Goal: Download file/media

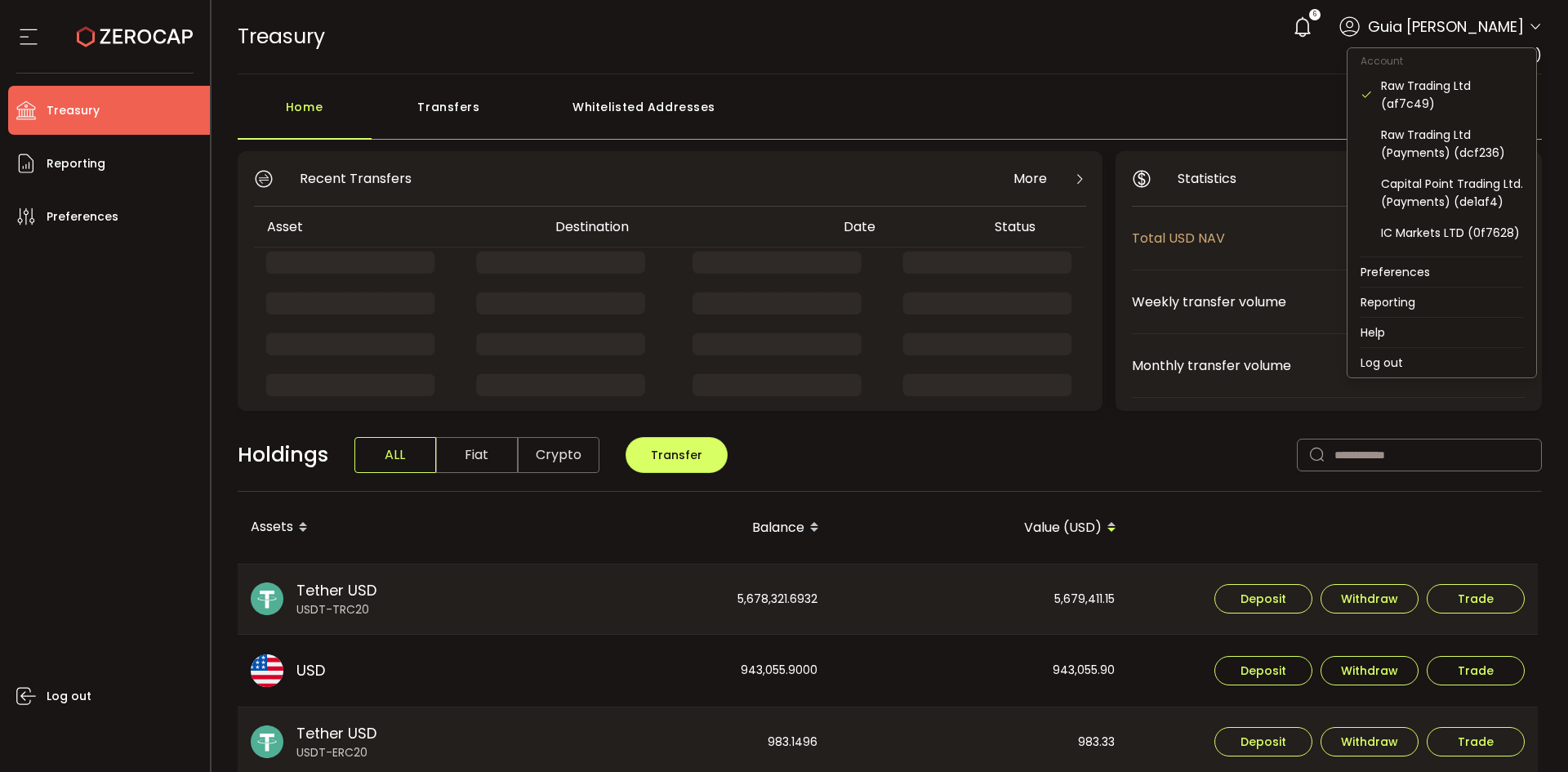
click at [1529, 31] on icon at bounding box center [1535, 27] width 13 height 13
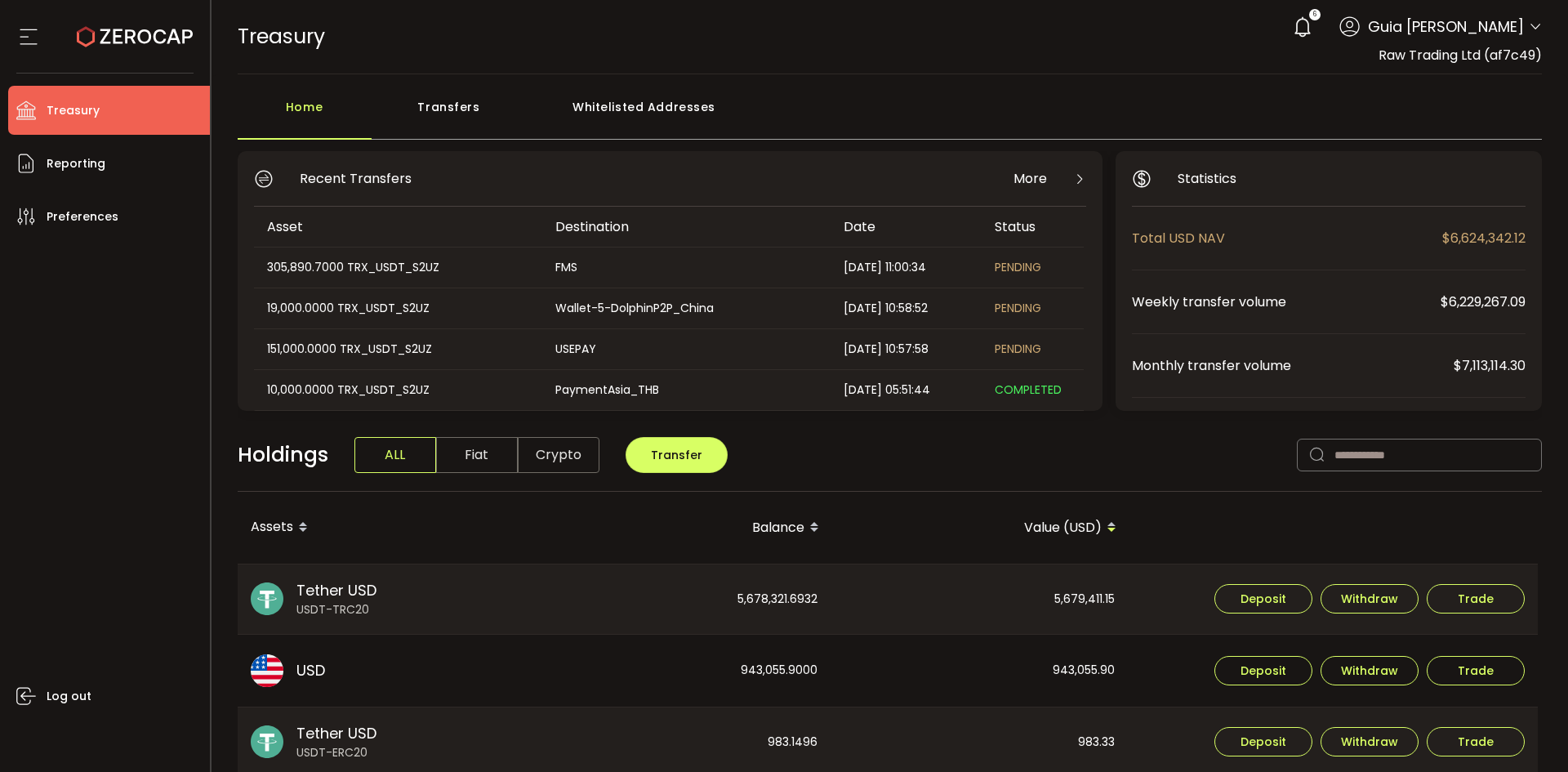
click at [1503, 24] on span "Guia [PERSON_NAME]" at bounding box center [1445, 27] width 156 height 22
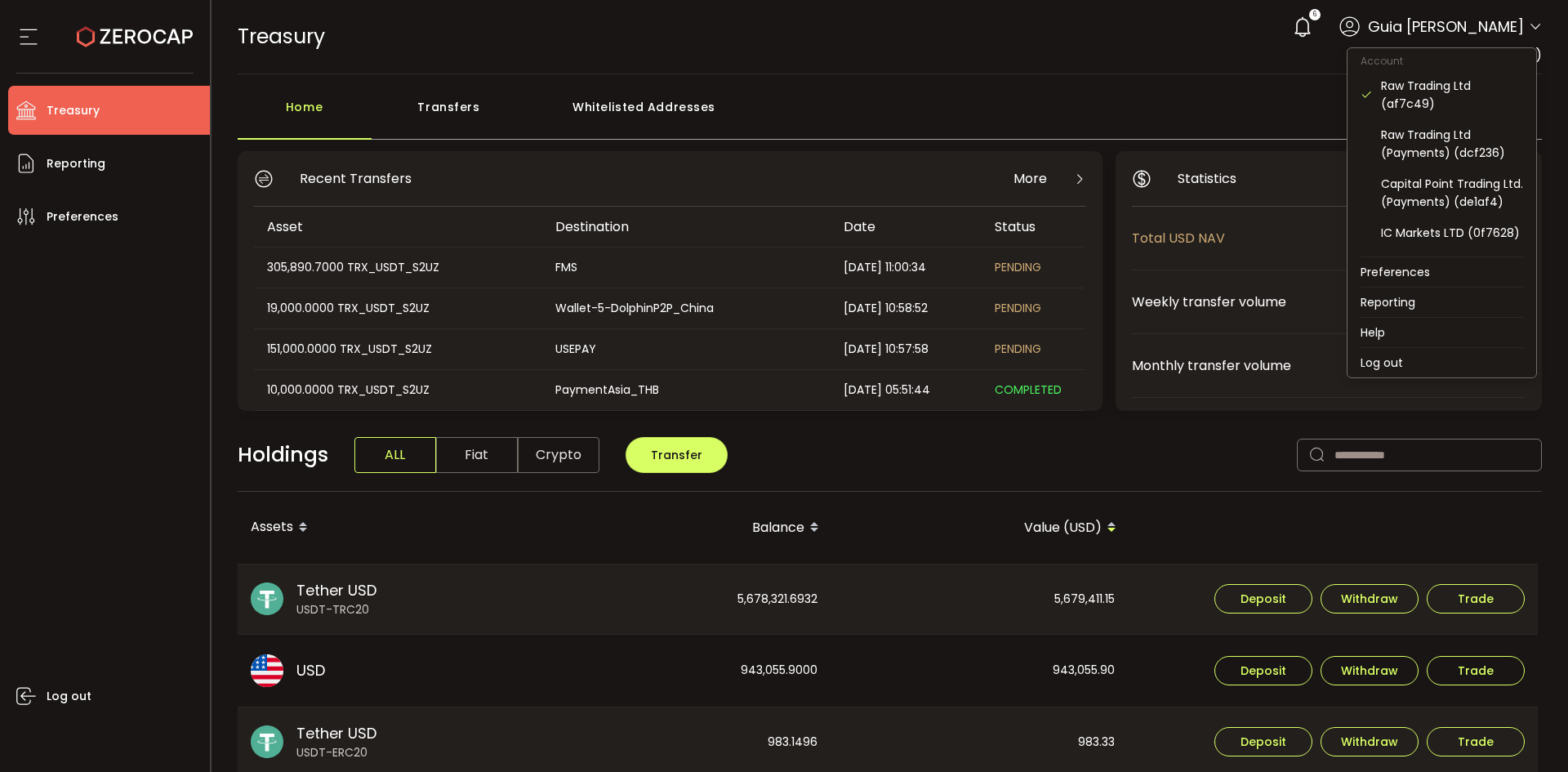
click at [1532, 28] on icon at bounding box center [1535, 27] width 13 height 13
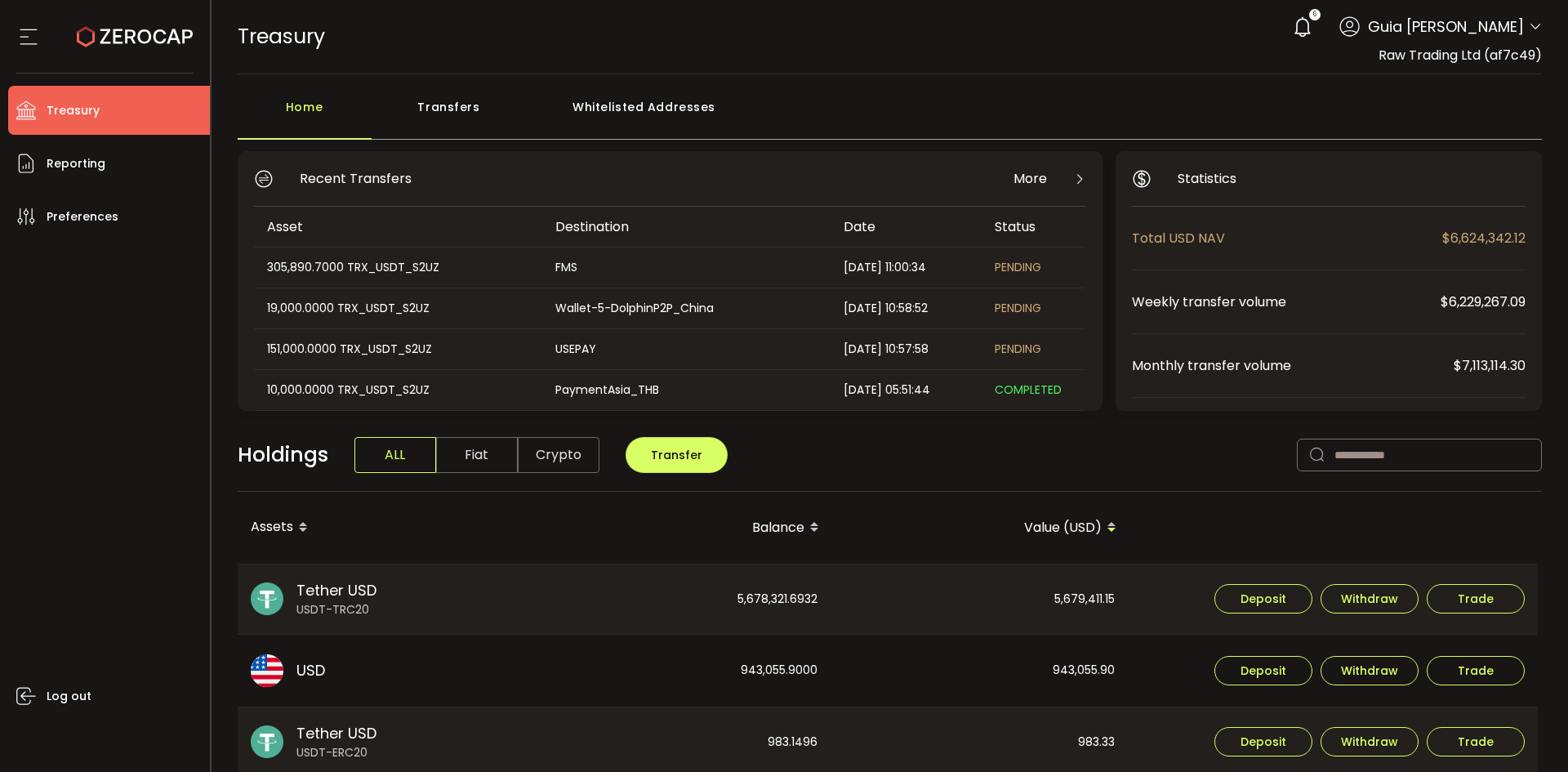
click at [1077, 64] on div "TREASURY Buy Power $0.00 USD Treasury Treasury Verify Your Identity 6 Guia [PER…" at bounding box center [890, 36] width 1305 height 73
click at [82, 166] on span "Reporting" at bounding box center [75, 163] width 59 height 23
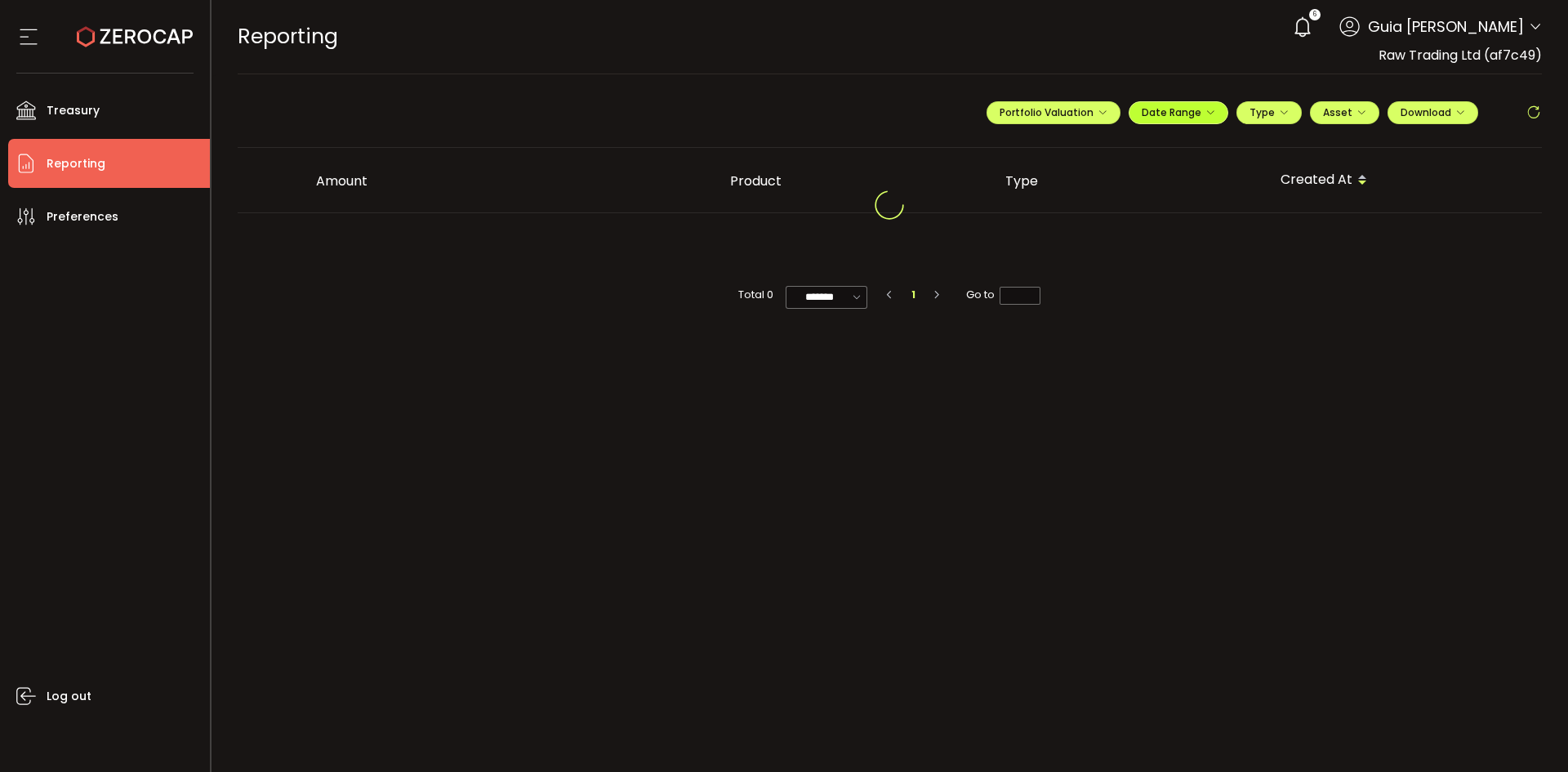
click at [1170, 111] on span "Date Range" at bounding box center [1178, 111] width 73 height 14
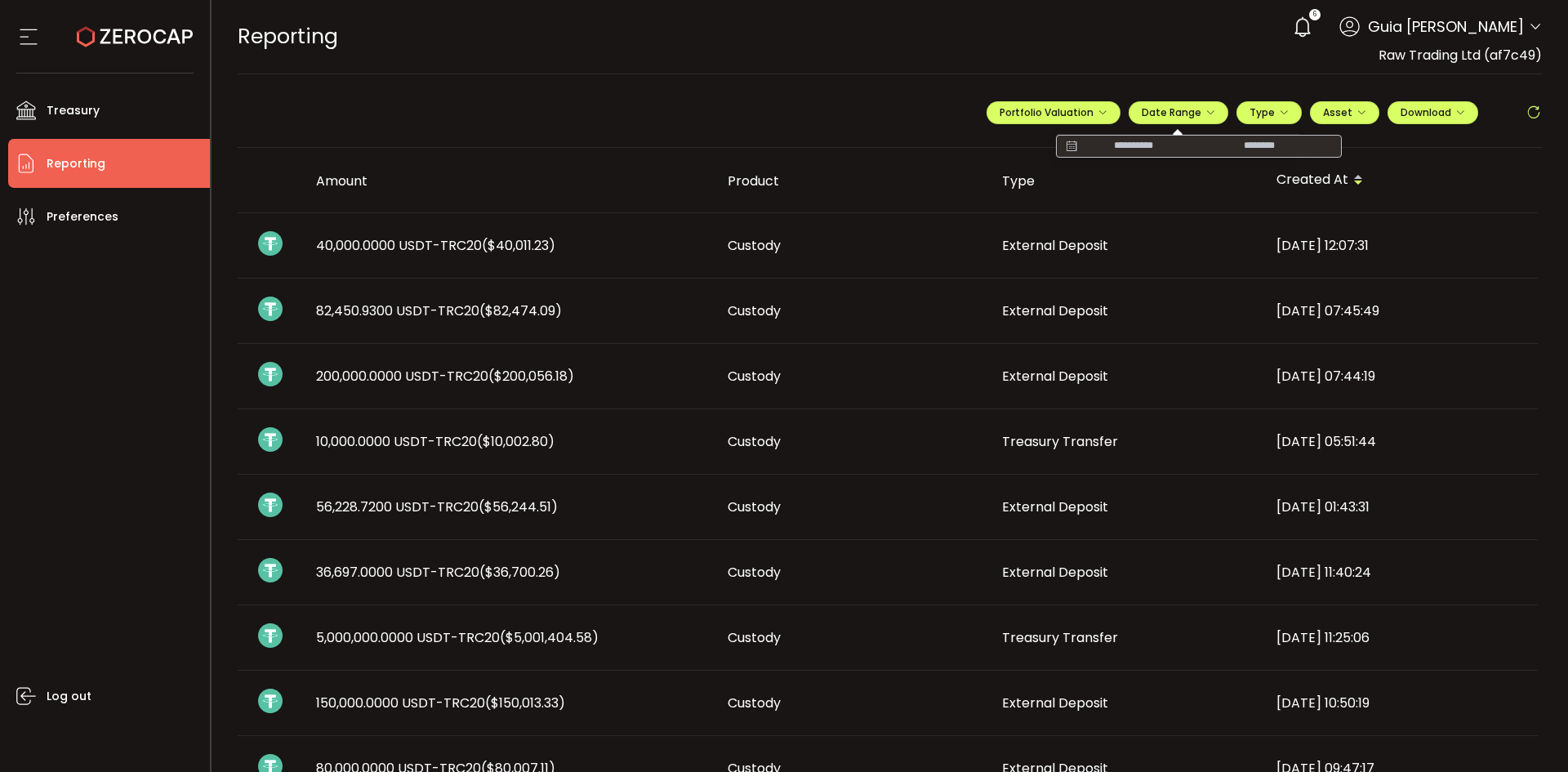
click at [1069, 145] on icon at bounding box center [1071, 147] width 20 height 17
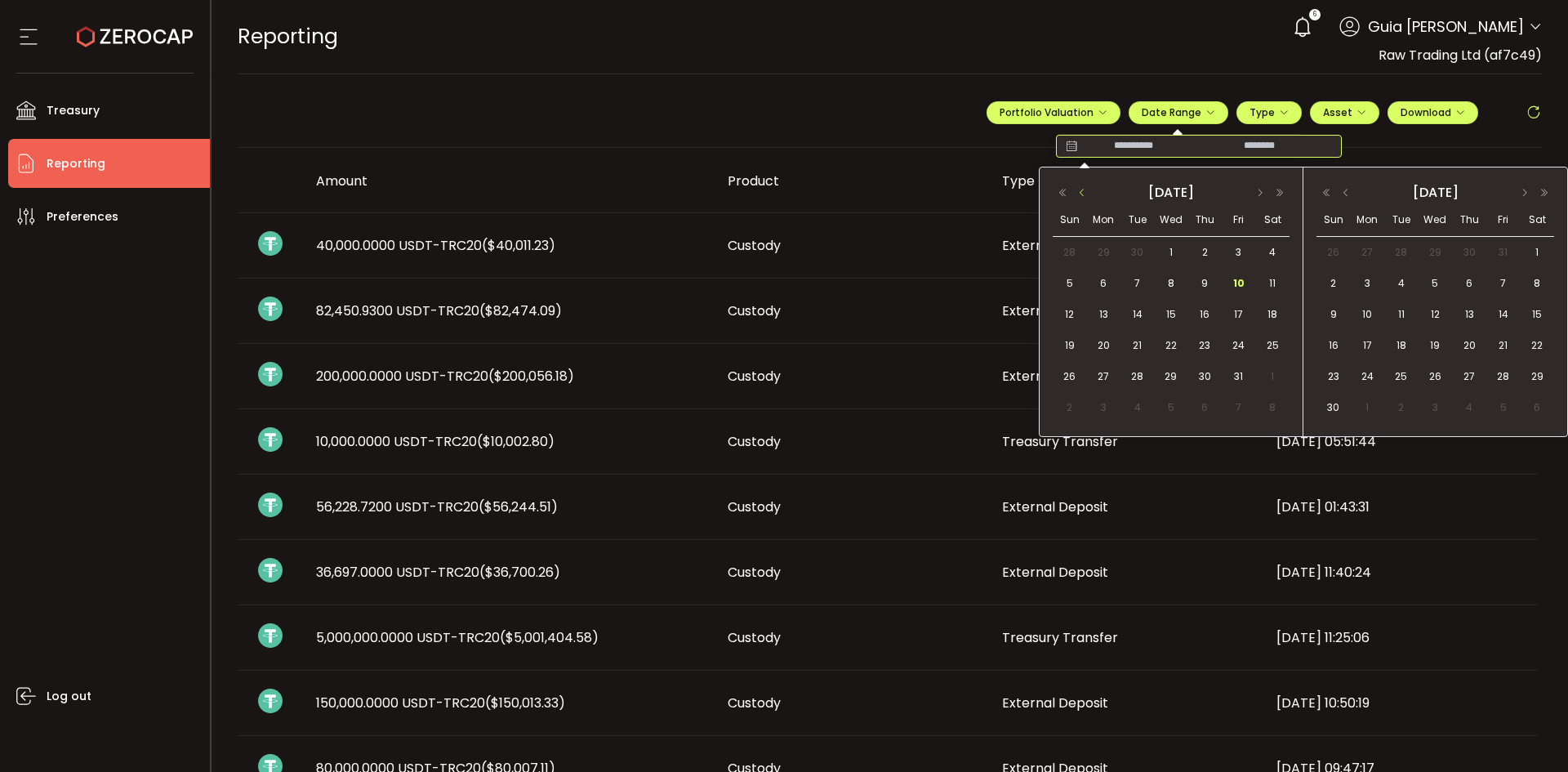
click at [1079, 196] on button "button" at bounding box center [1081, 192] width 20 height 11
click at [1228, 368] on div "29" at bounding box center [1238, 376] width 33 height 24
click at [1346, 192] on button "button" at bounding box center [1345, 192] width 20 height 11
click at [1339, 190] on button "button" at bounding box center [1345, 192] width 20 height 11
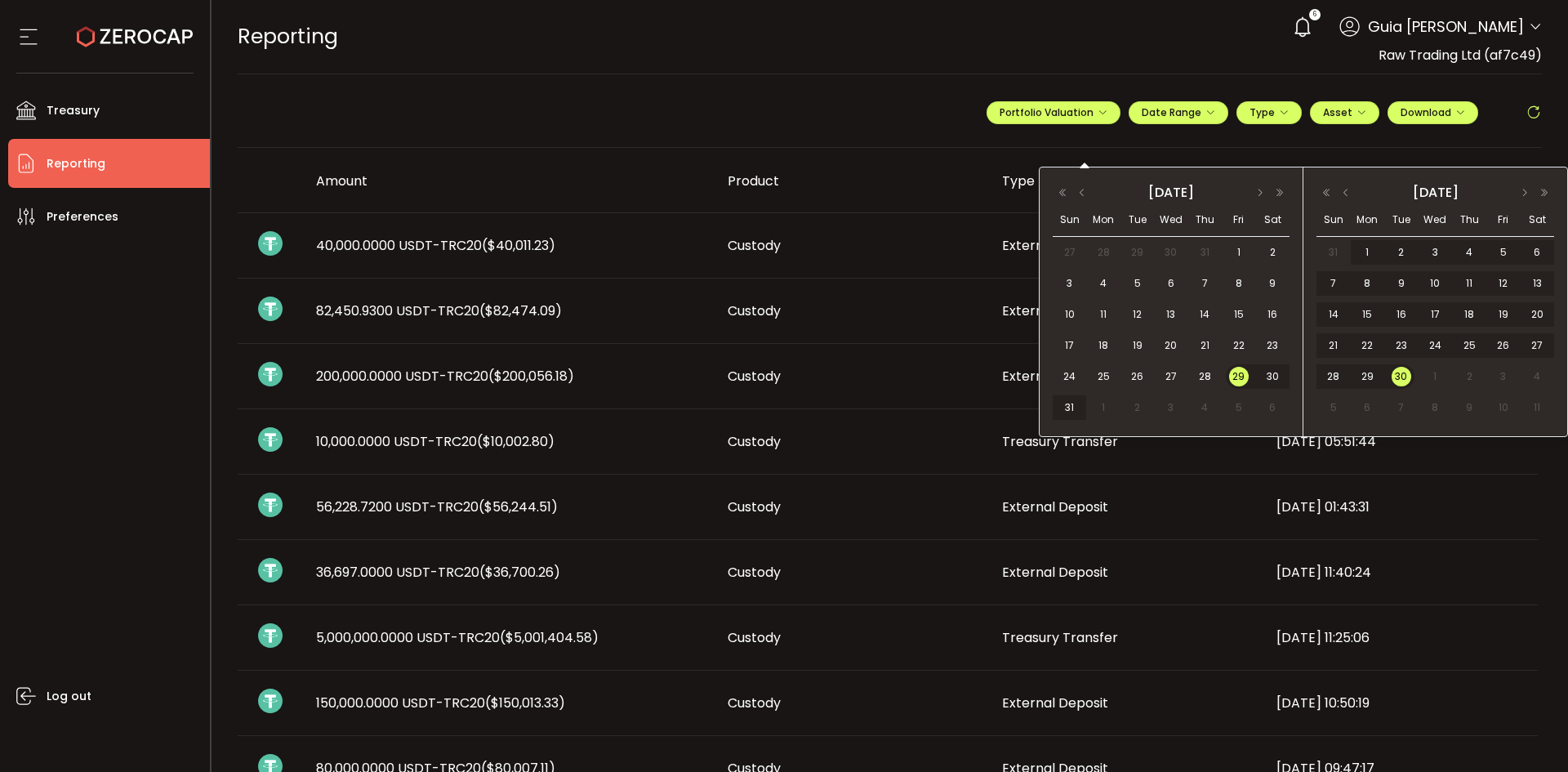
click at [1402, 376] on span "30" at bounding box center [1401, 376] width 20 height 20
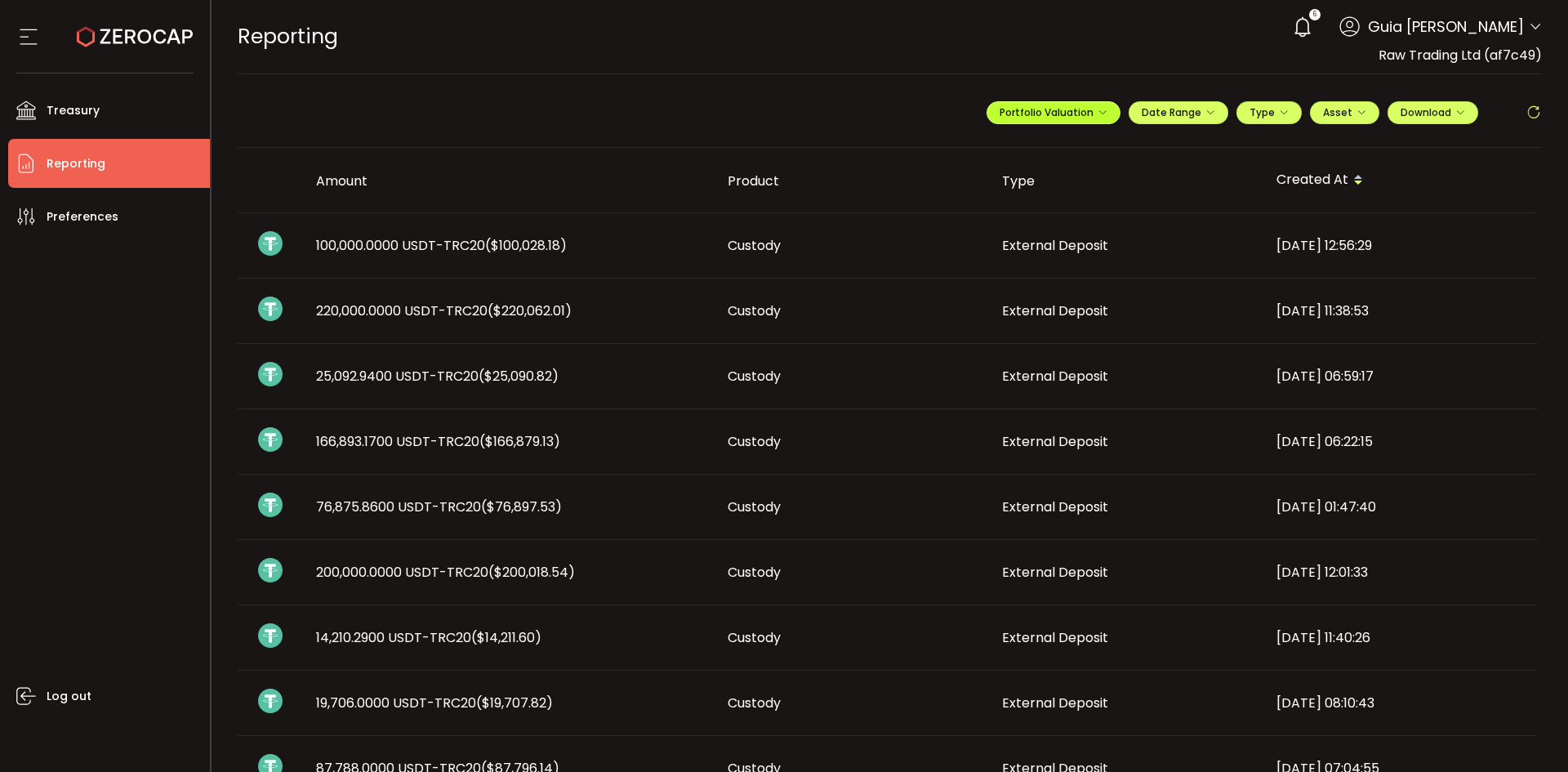
click at [1098, 111] on icon "button" at bounding box center [1102, 112] width 10 height 10
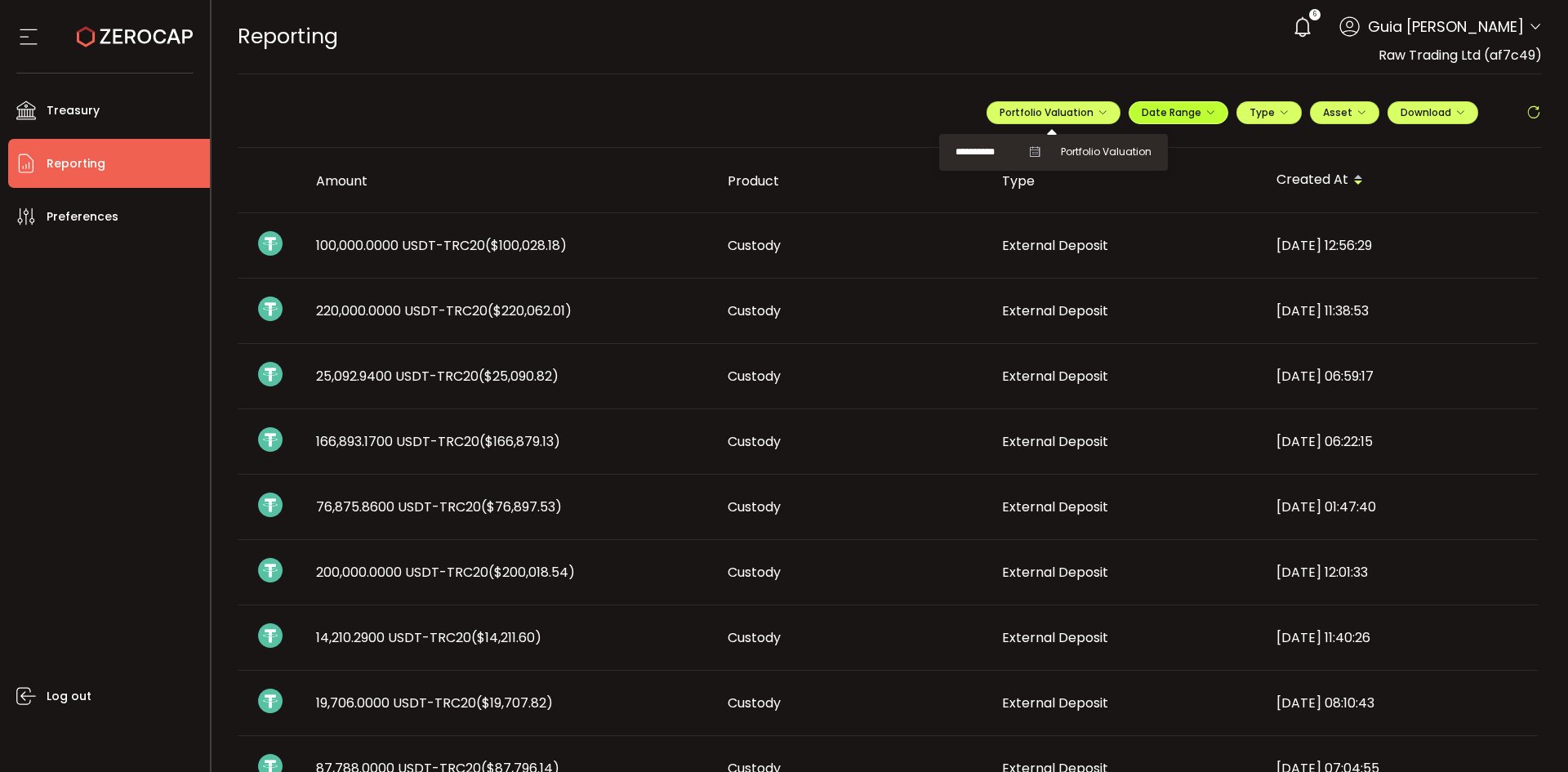
click at [1176, 107] on span "Date Range" at bounding box center [1178, 111] width 73 height 14
click at [1273, 148] on input "**********" at bounding box center [1259, 147] width 105 height 17
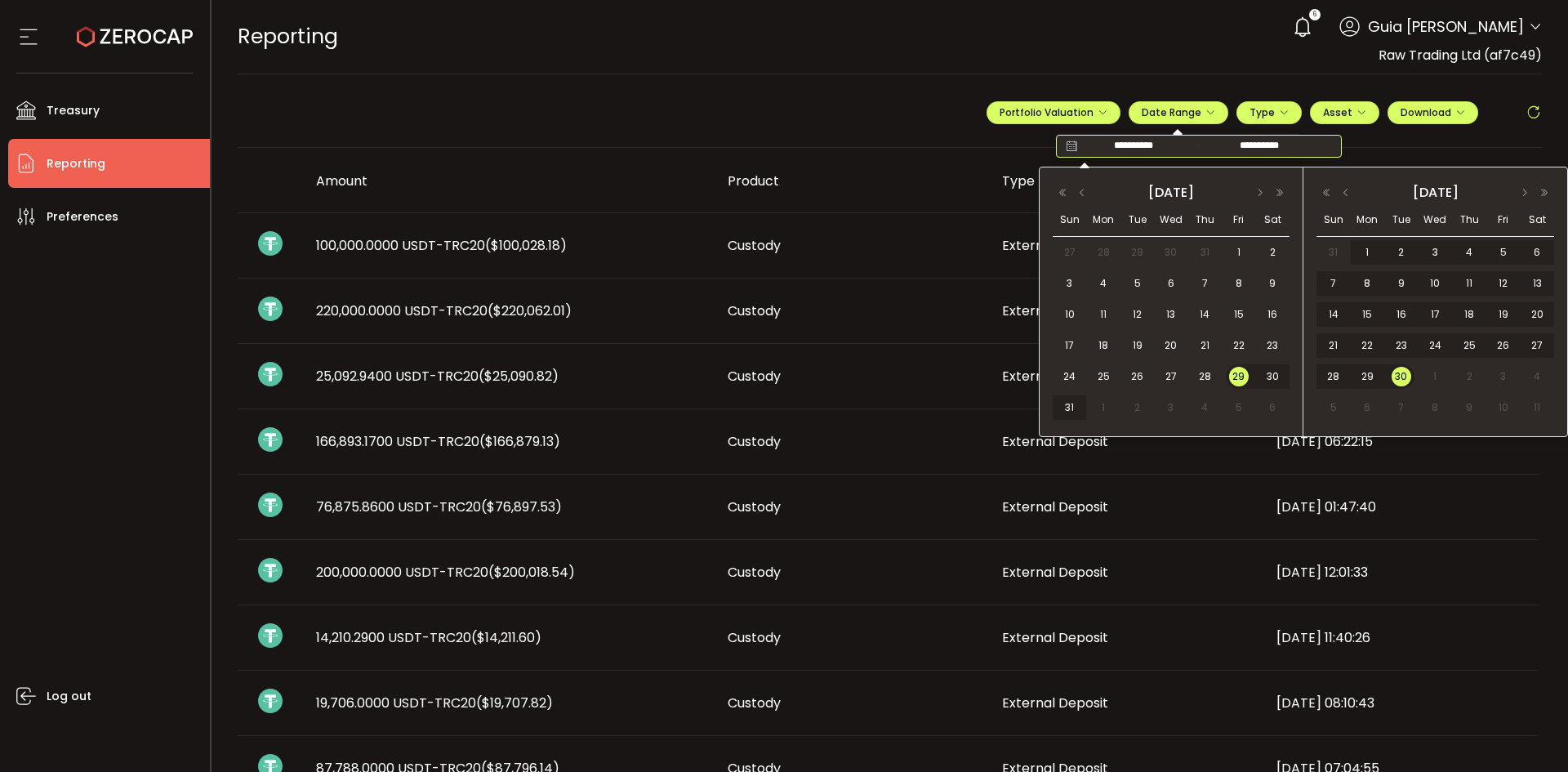
click at [1432, 368] on span "1" at bounding box center [1434, 376] width 20 height 20
click at [1239, 377] on span "29" at bounding box center [1238, 376] width 20 height 20
type input "**********"
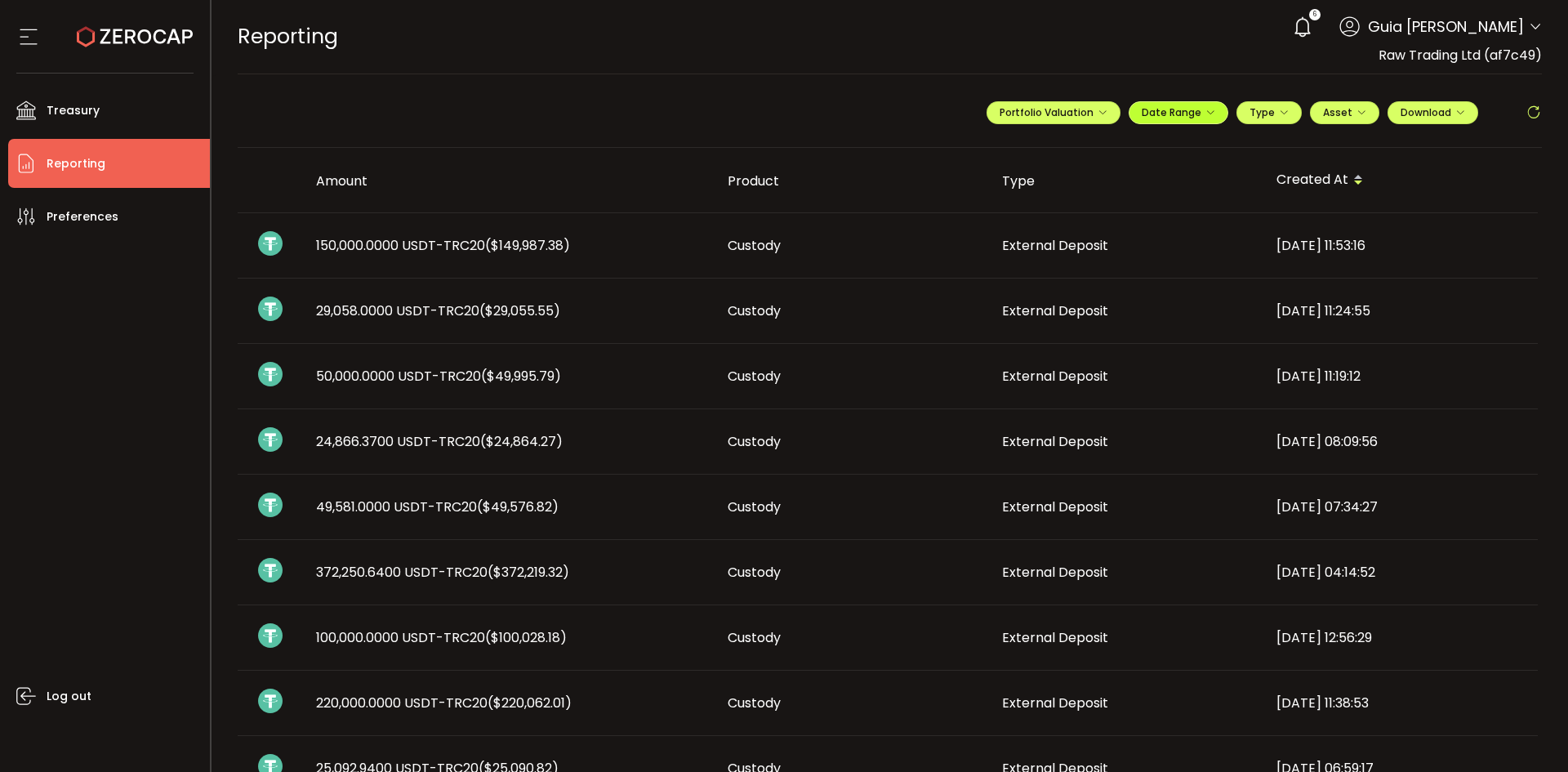
click at [1178, 120] on button "Date Range" at bounding box center [1178, 112] width 99 height 23
click at [1429, 110] on span "Download" at bounding box center [1431, 111] width 64 height 14
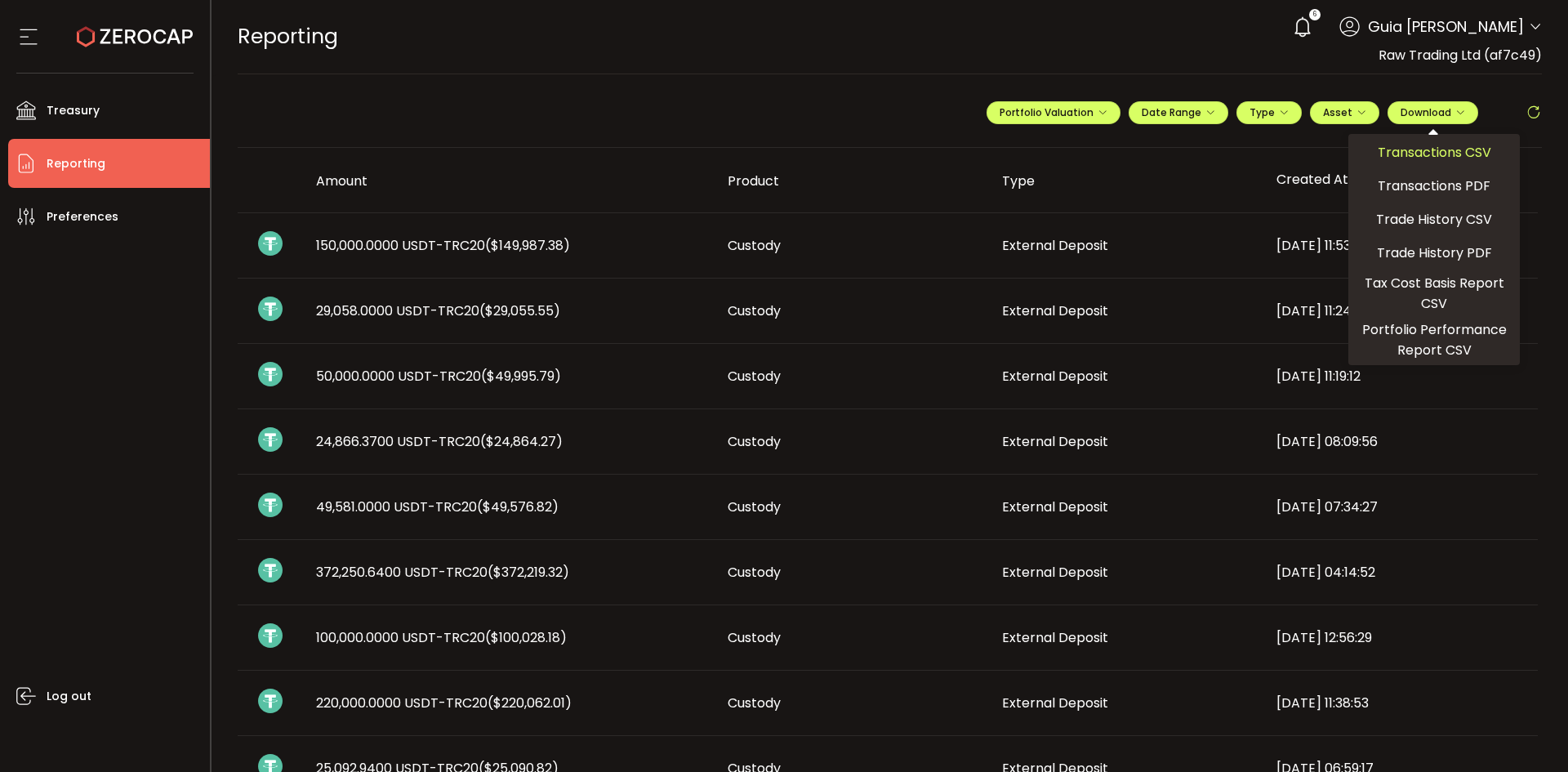
click at [1420, 151] on span "Transactions CSV" at bounding box center [1434, 152] width 113 height 20
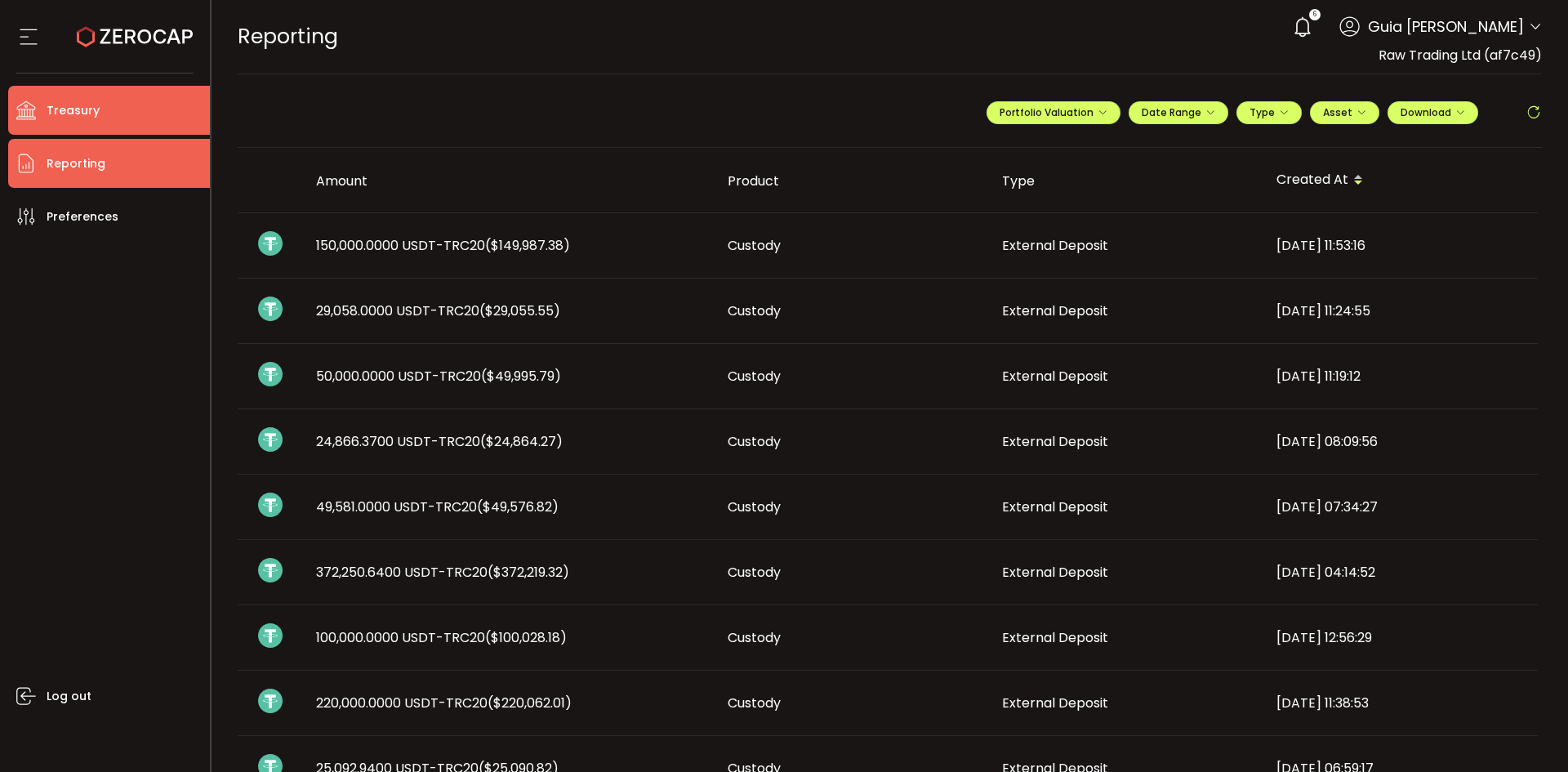
click at [81, 104] on span "Treasury" at bounding box center [72, 110] width 53 height 23
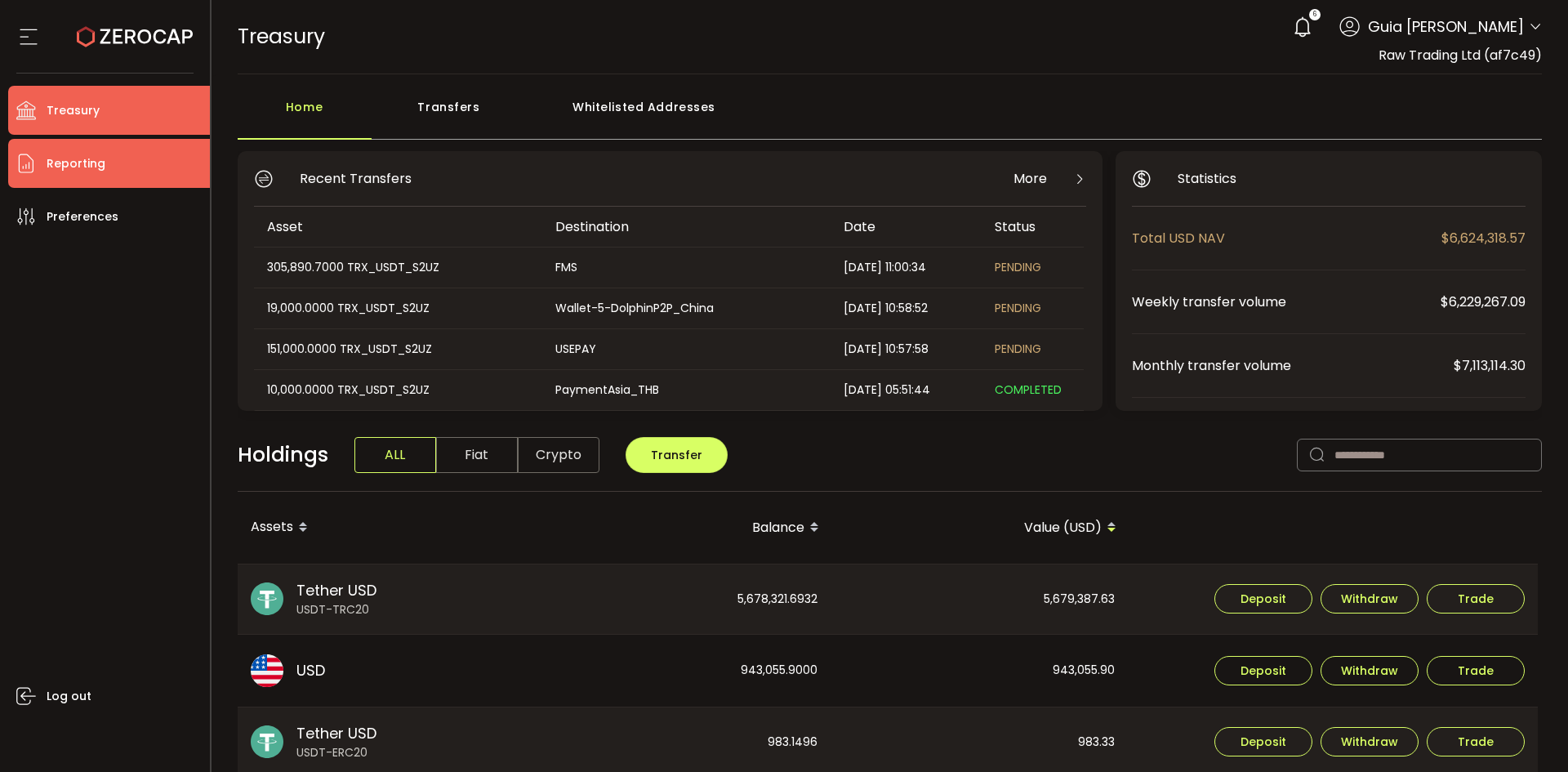
click at [105, 160] on li "Reporting" at bounding box center [109, 163] width 202 height 49
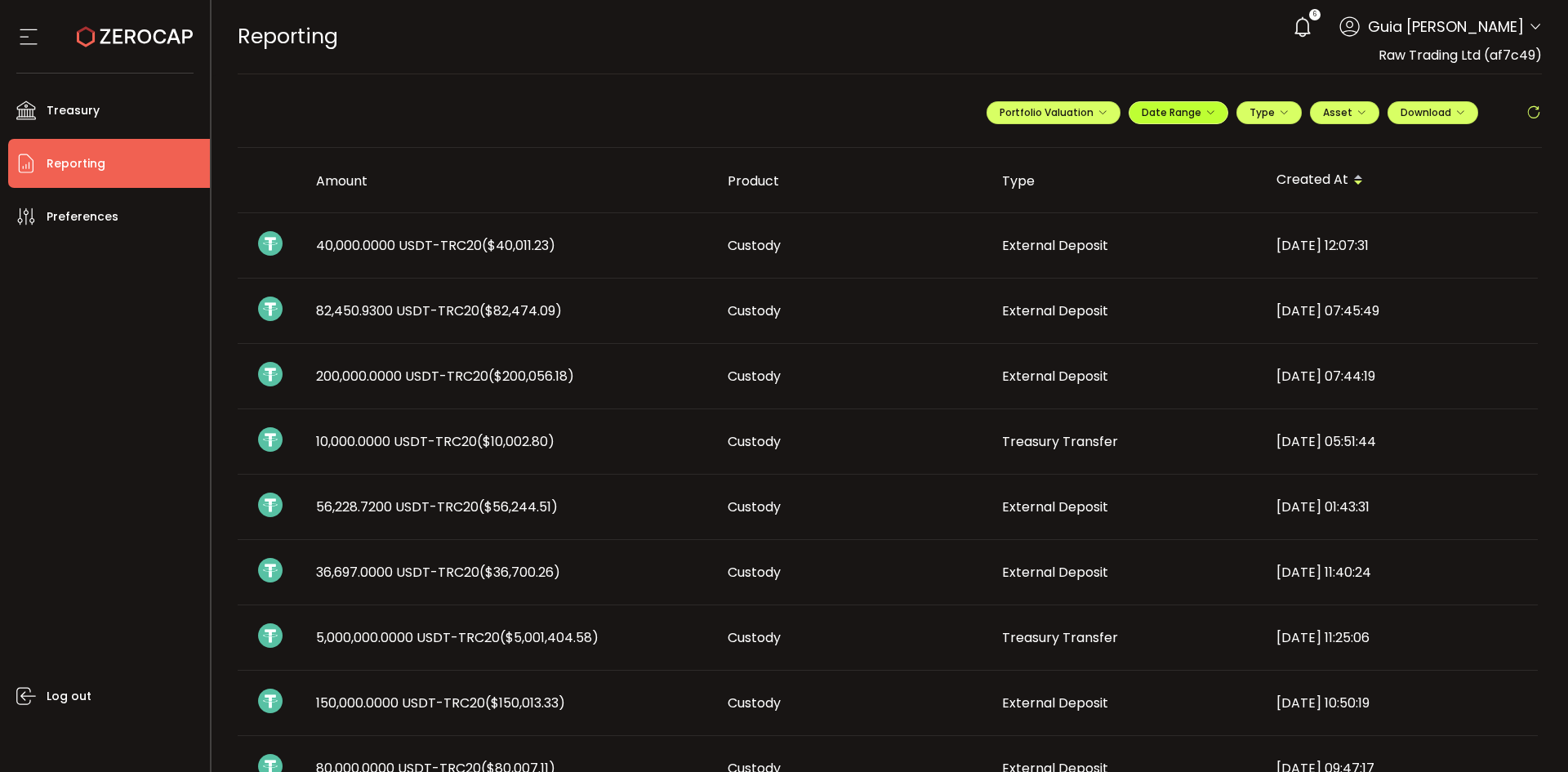
click at [1189, 114] on span "Date Range" at bounding box center [1178, 111] width 73 height 14
click at [1452, 102] on button "Download" at bounding box center [1432, 112] width 91 height 23
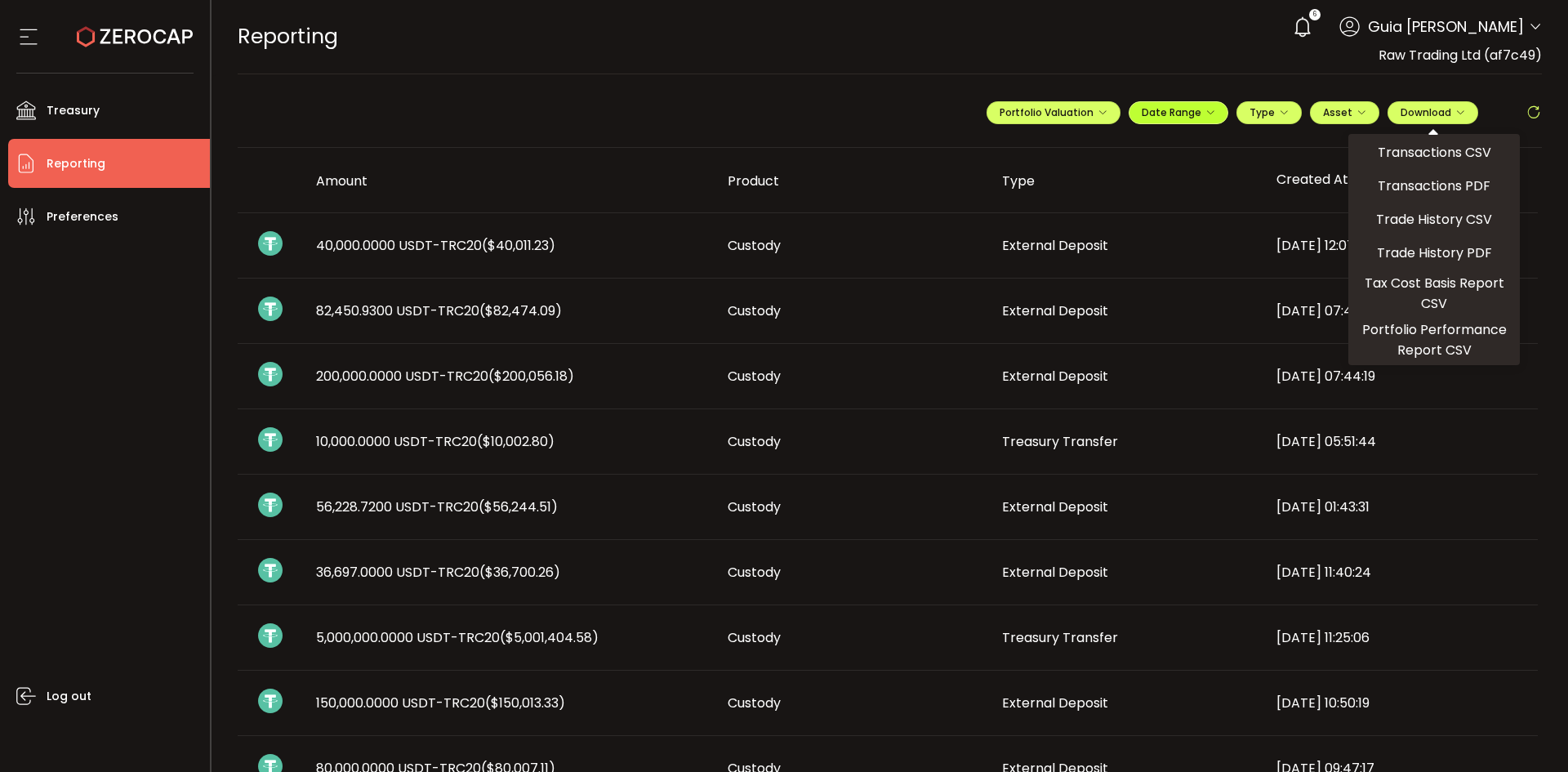
click at [1184, 111] on span "Date Range" at bounding box center [1178, 111] width 73 height 14
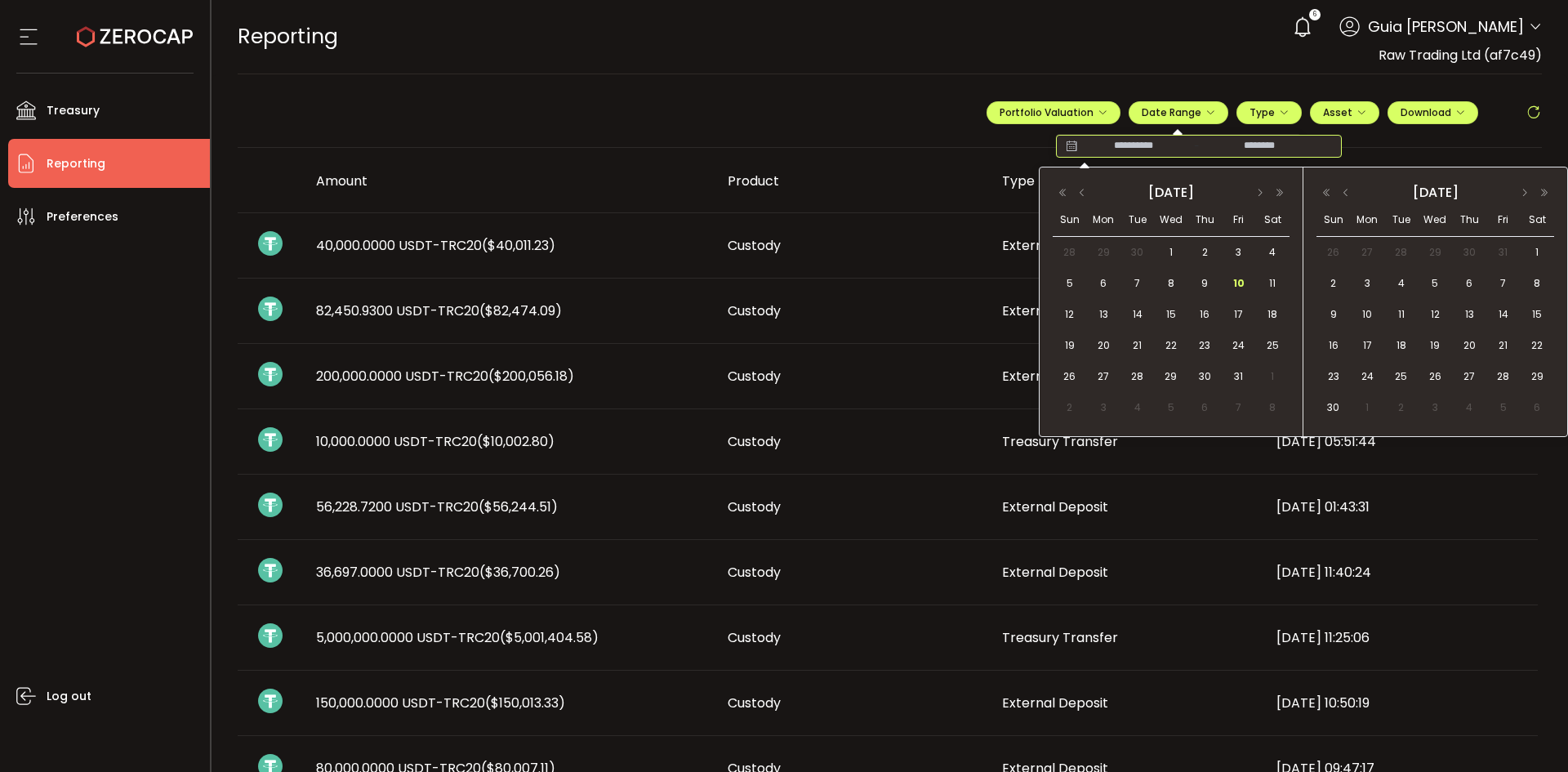
click at [1081, 145] on input at bounding box center [1133, 147] width 105 height 17
click at [1082, 187] on button "button" at bounding box center [1081, 192] width 20 height 11
click at [1242, 376] on span "29" at bounding box center [1238, 376] width 20 height 20
click at [1353, 196] on button "button" at bounding box center [1345, 192] width 20 height 11
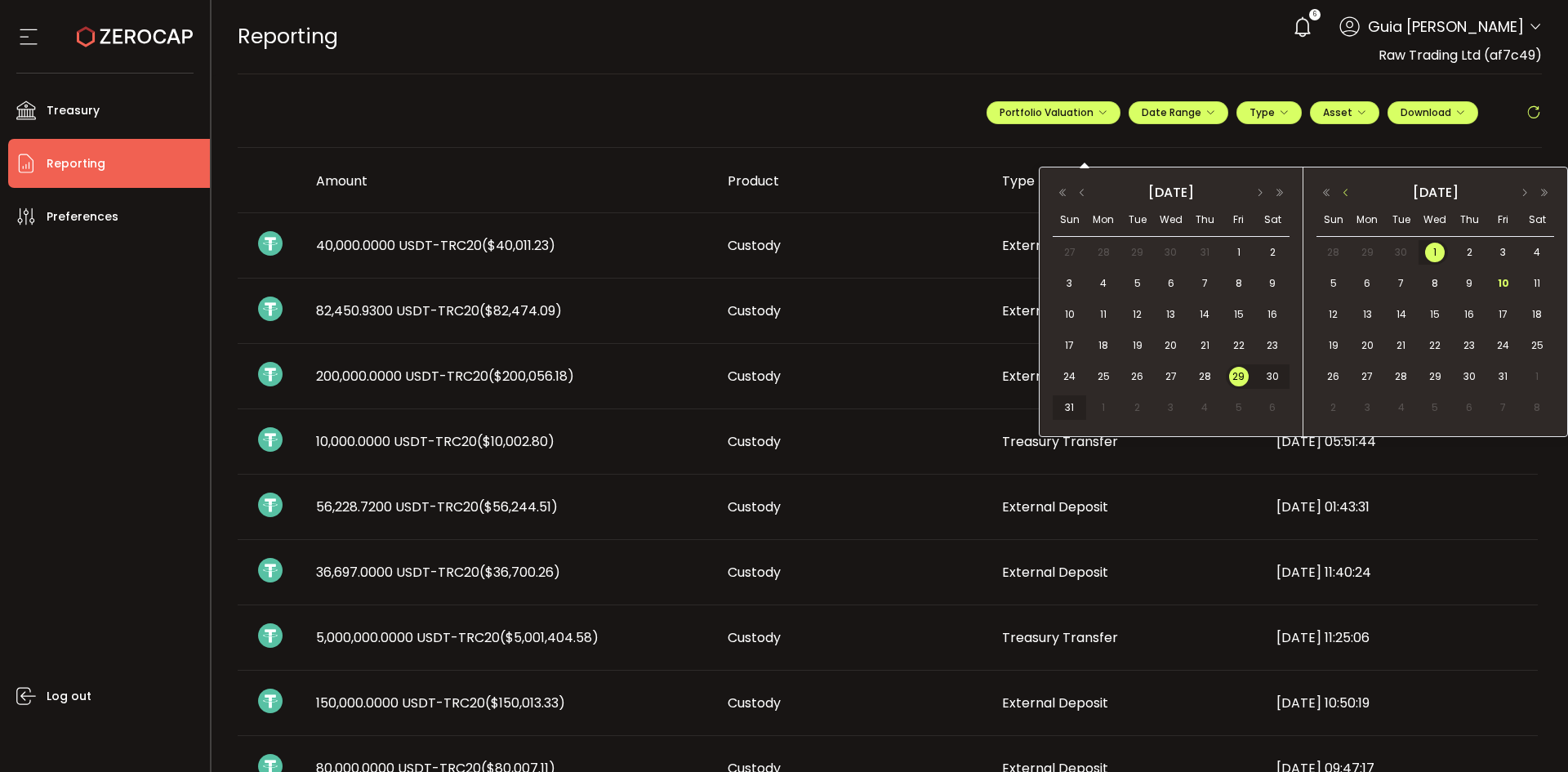
click at [1346, 188] on button "button" at bounding box center [1345, 192] width 20 height 11
click at [1397, 369] on span "30" at bounding box center [1401, 376] width 20 height 20
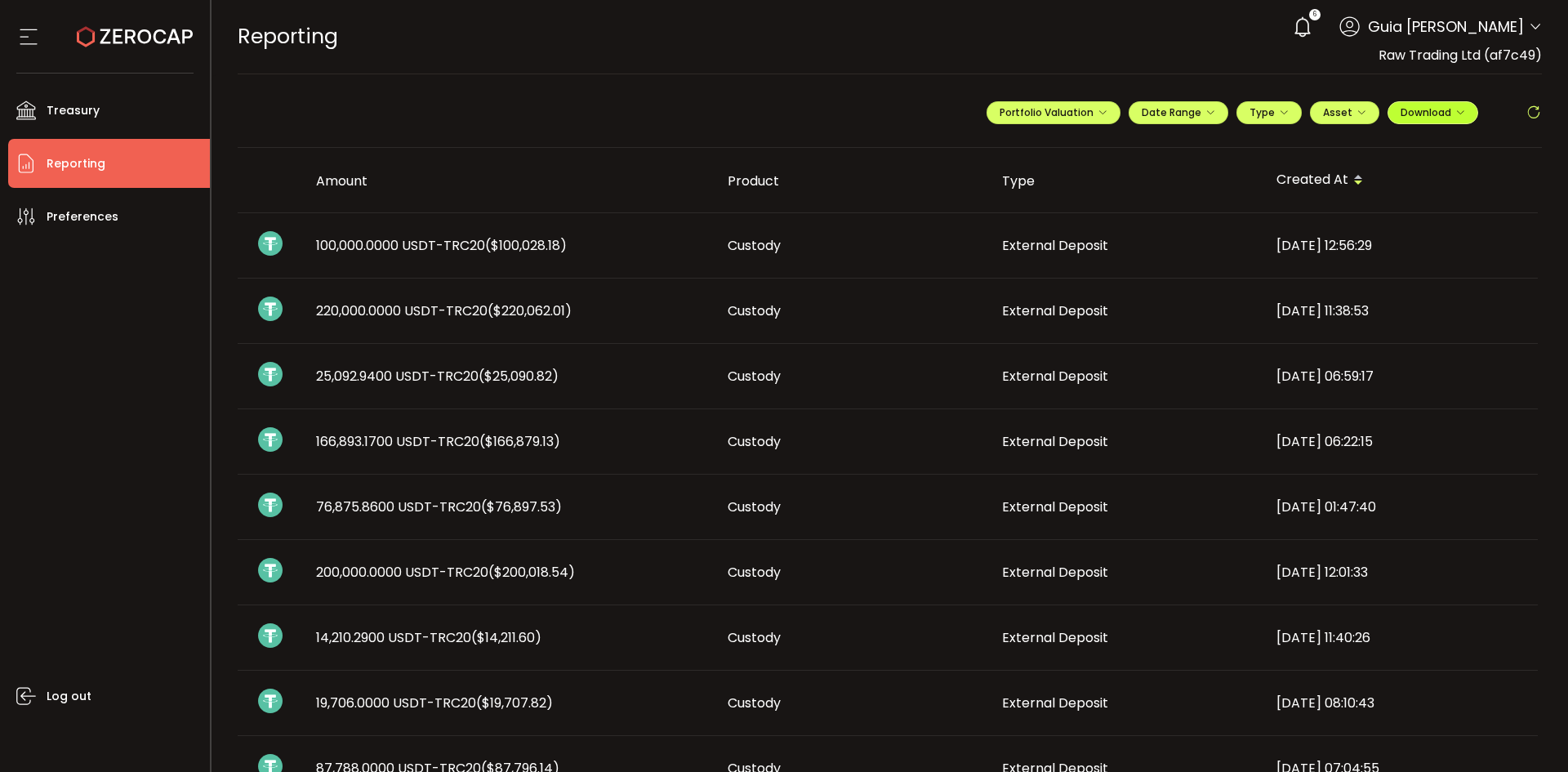
click at [1438, 110] on span "Download" at bounding box center [1431, 111] width 64 height 14
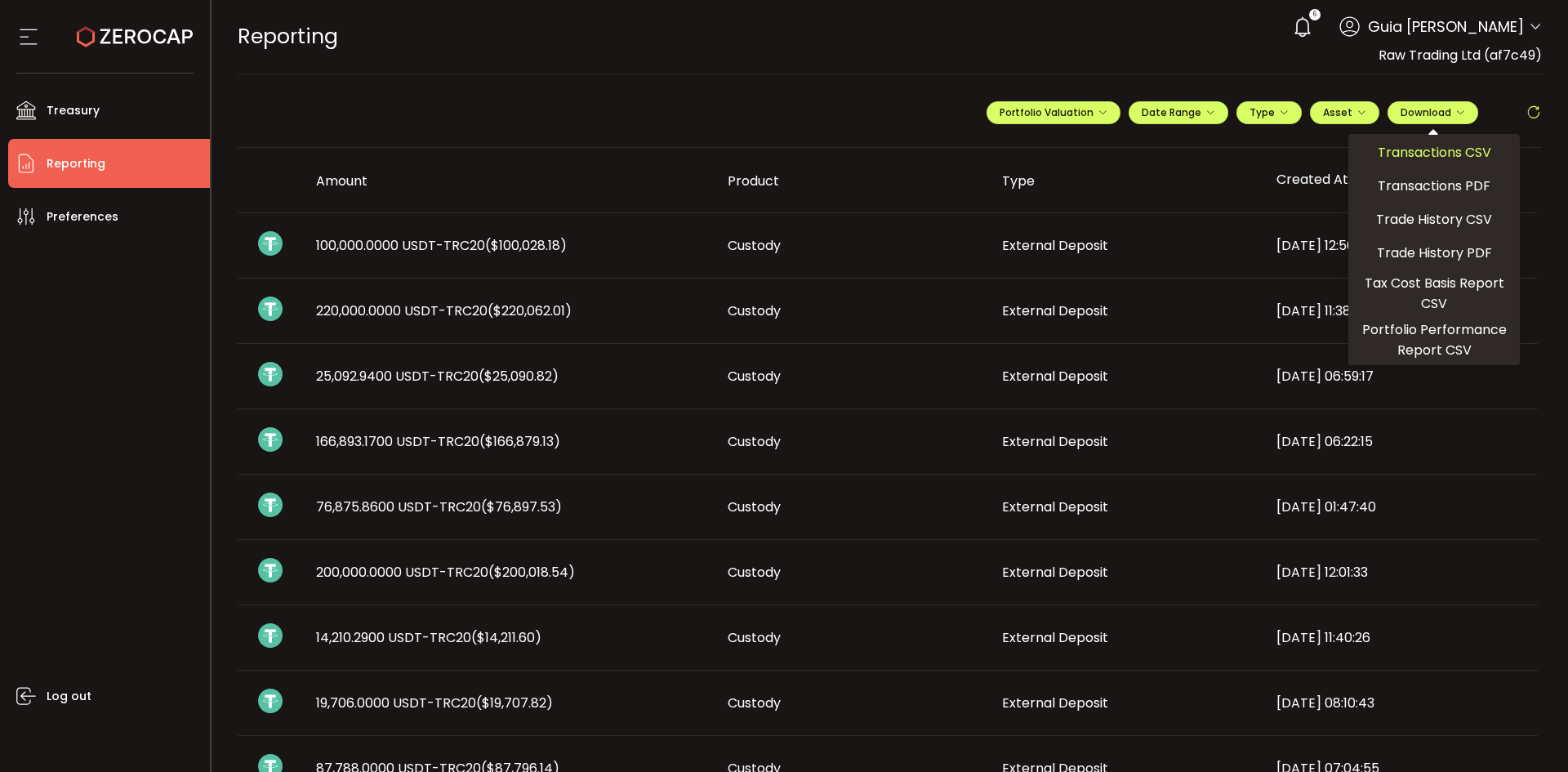
click at [1449, 152] on span "Transactions CSV" at bounding box center [1434, 152] width 113 height 20
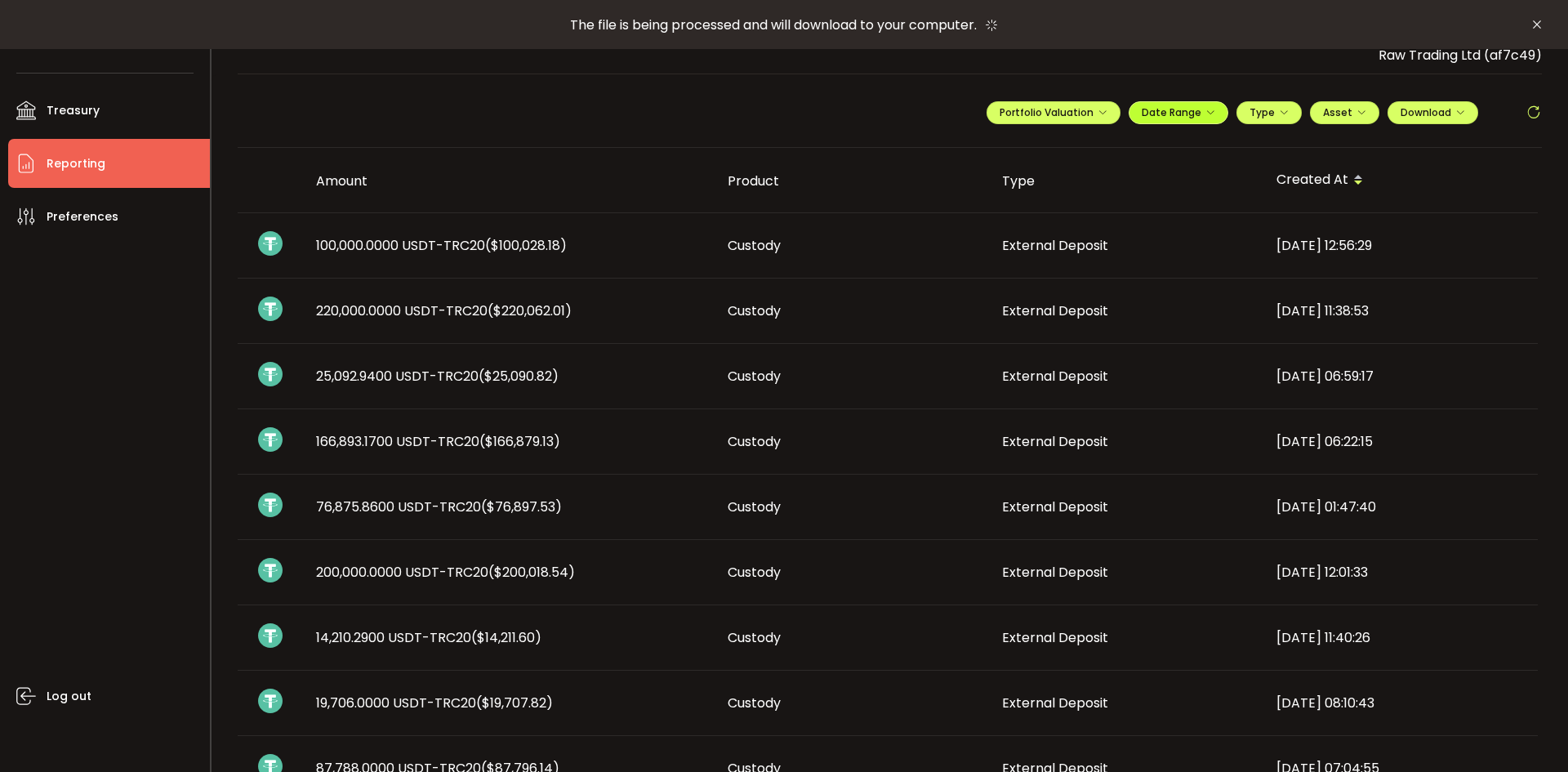
click at [1189, 107] on span "Date Range" at bounding box center [1178, 111] width 73 height 14
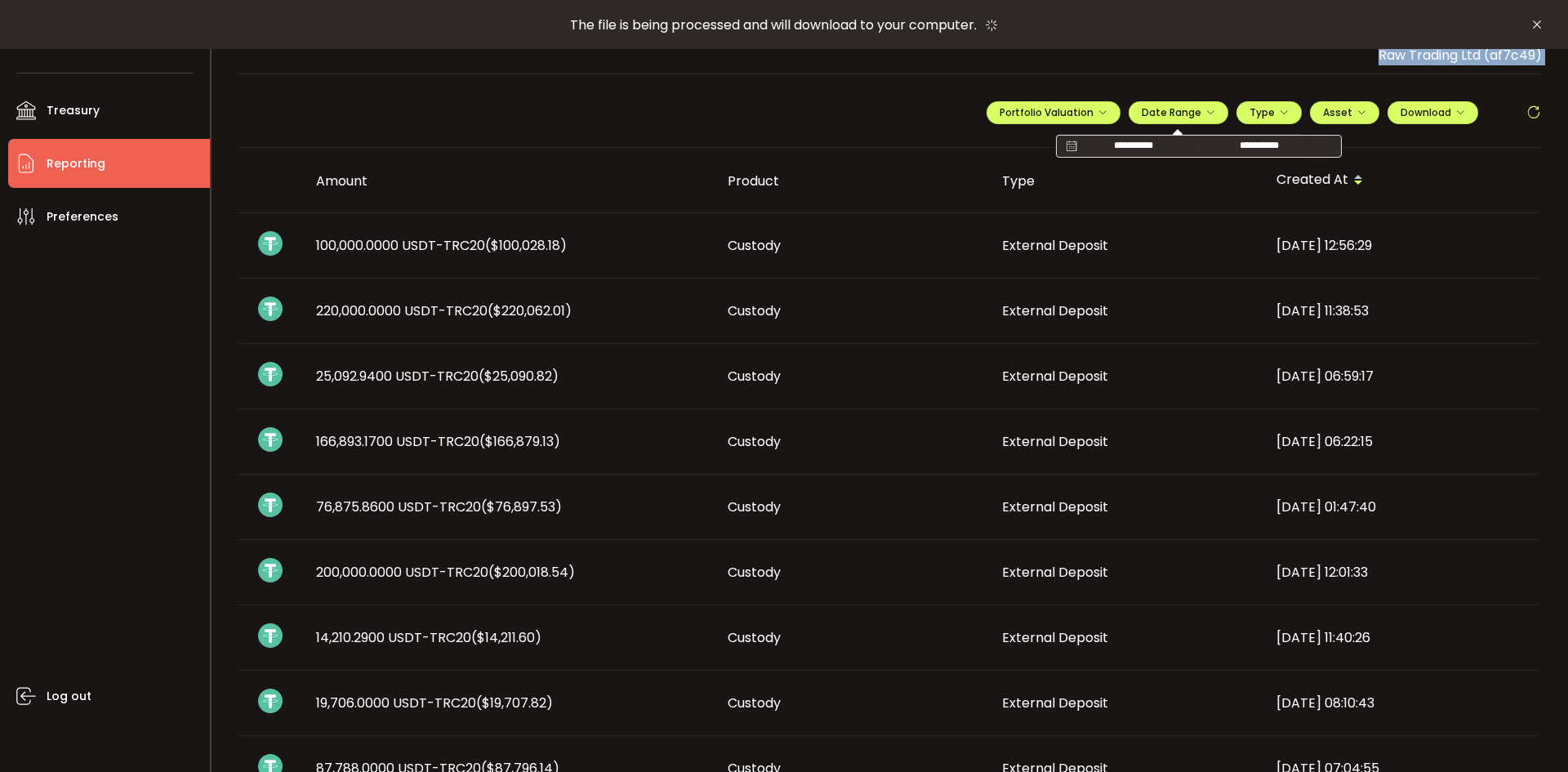
click at [1164, 73] on div "**********" at bounding box center [890, 386] width 1357 height 772
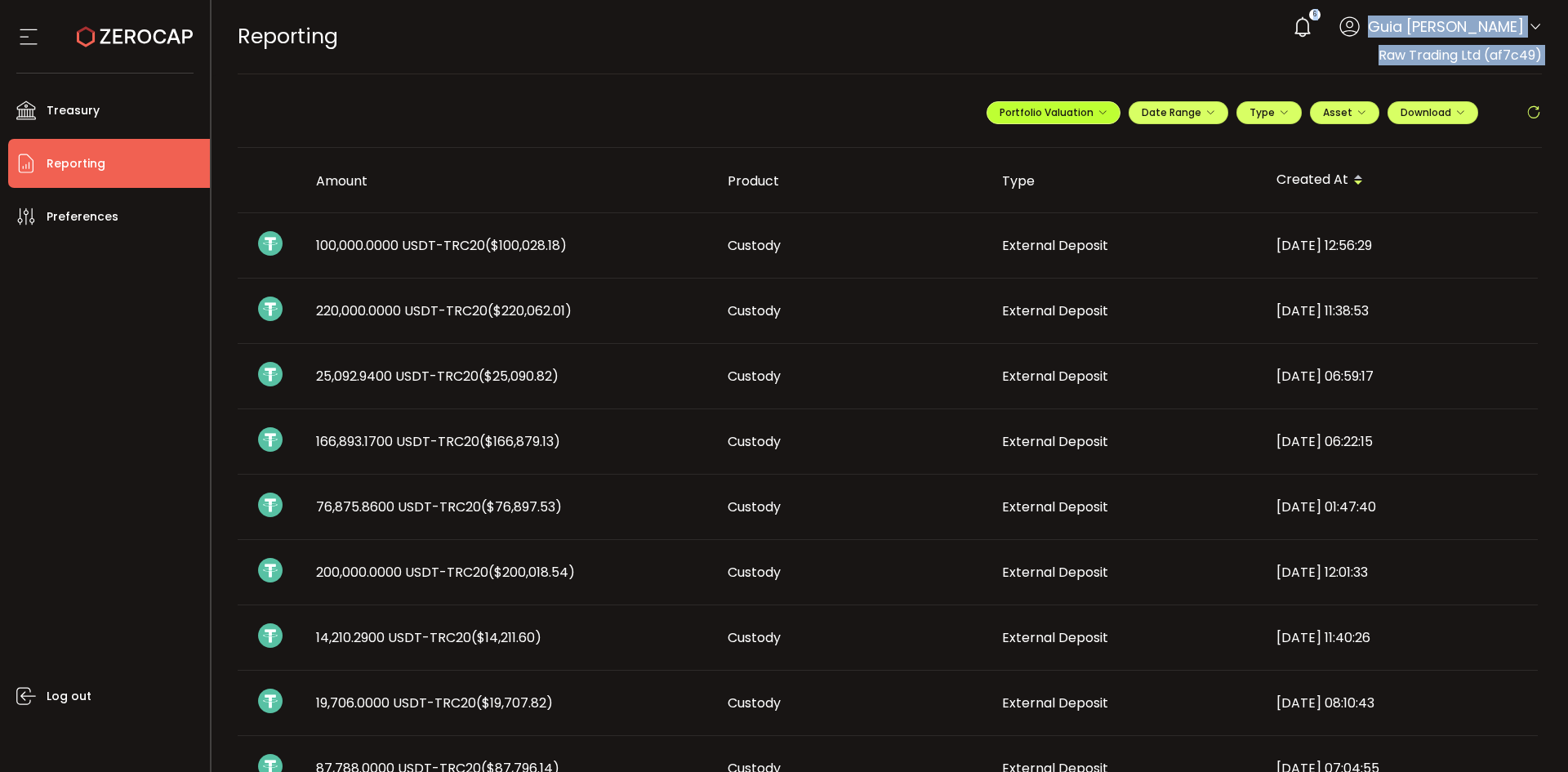
click at [1084, 106] on span "Portfolio Valuation" at bounding box center [1053, 111] width 108 height 14
click at [1077, 150] on span "Portfolio Valuation" at bounding box center [1106, 152] width 91 height 15
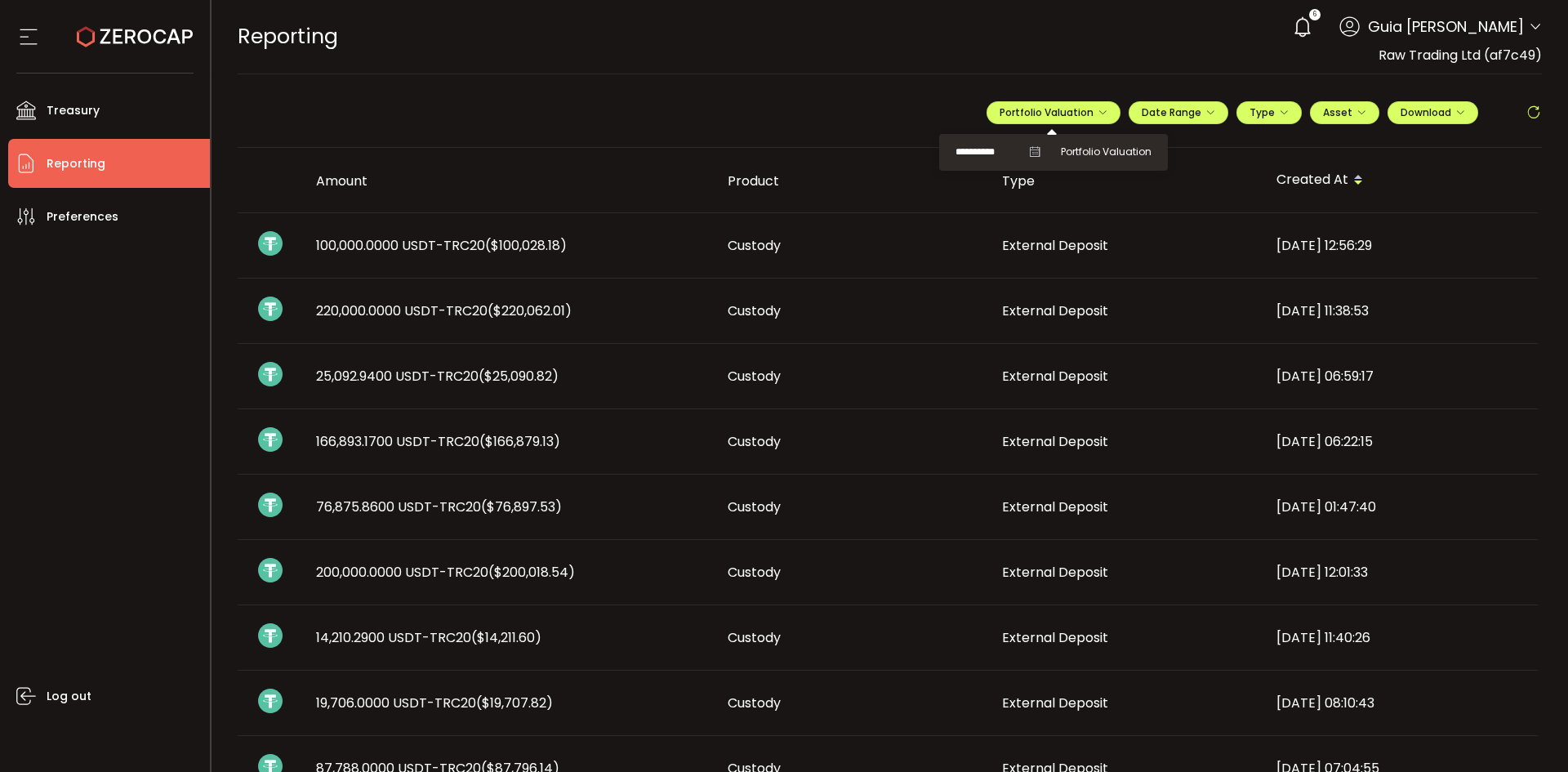
click at [1029, 152] on icon at bounding box center [1035, 151] width 11 height 11
click at [990, 155] on input "**********" at bounding box center [987, 152] width 65 height 20
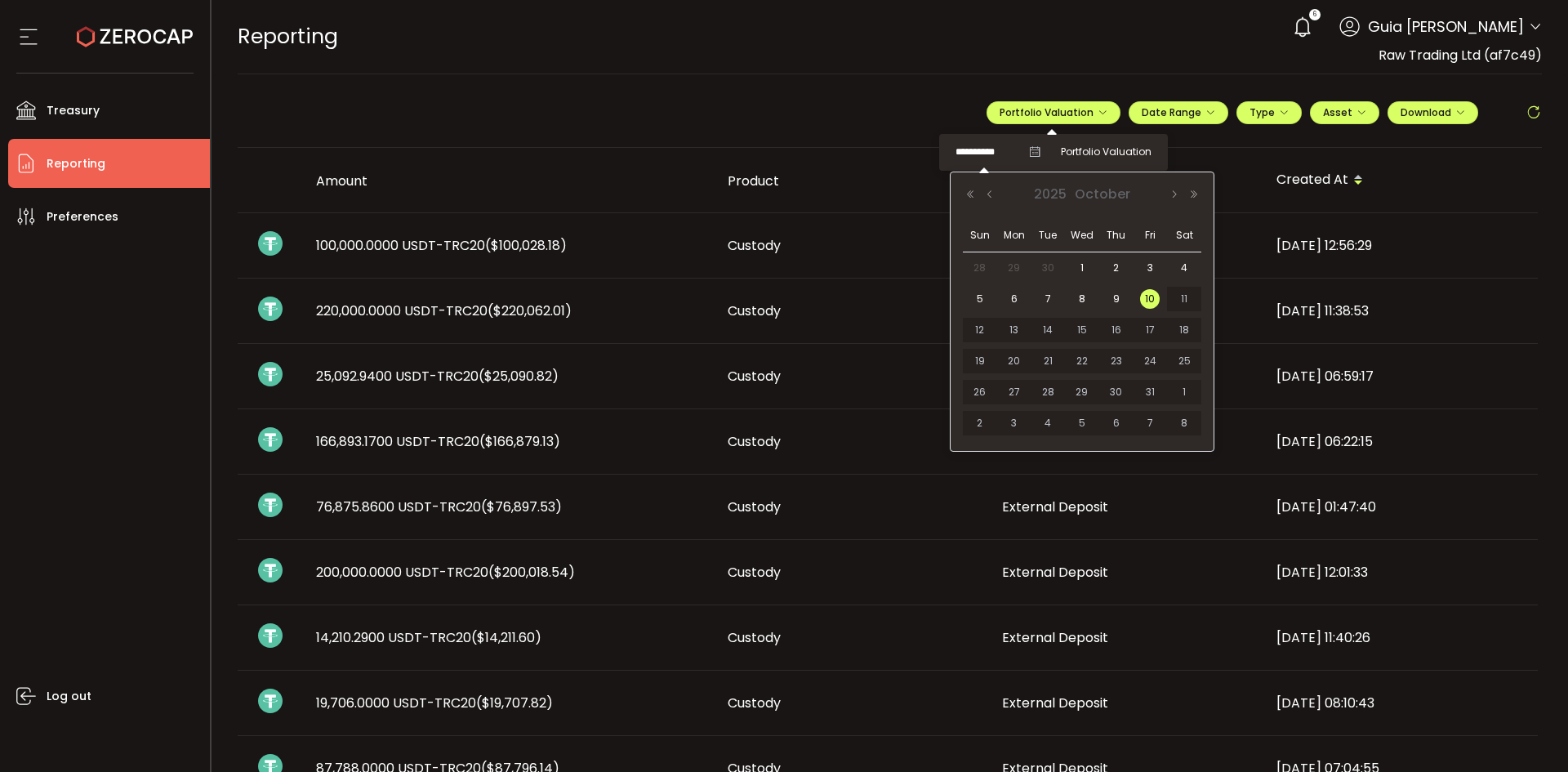
click at [1052, 265] on span "30" at bounding box center [1047, 268] width 20 height 20
type input "**********"
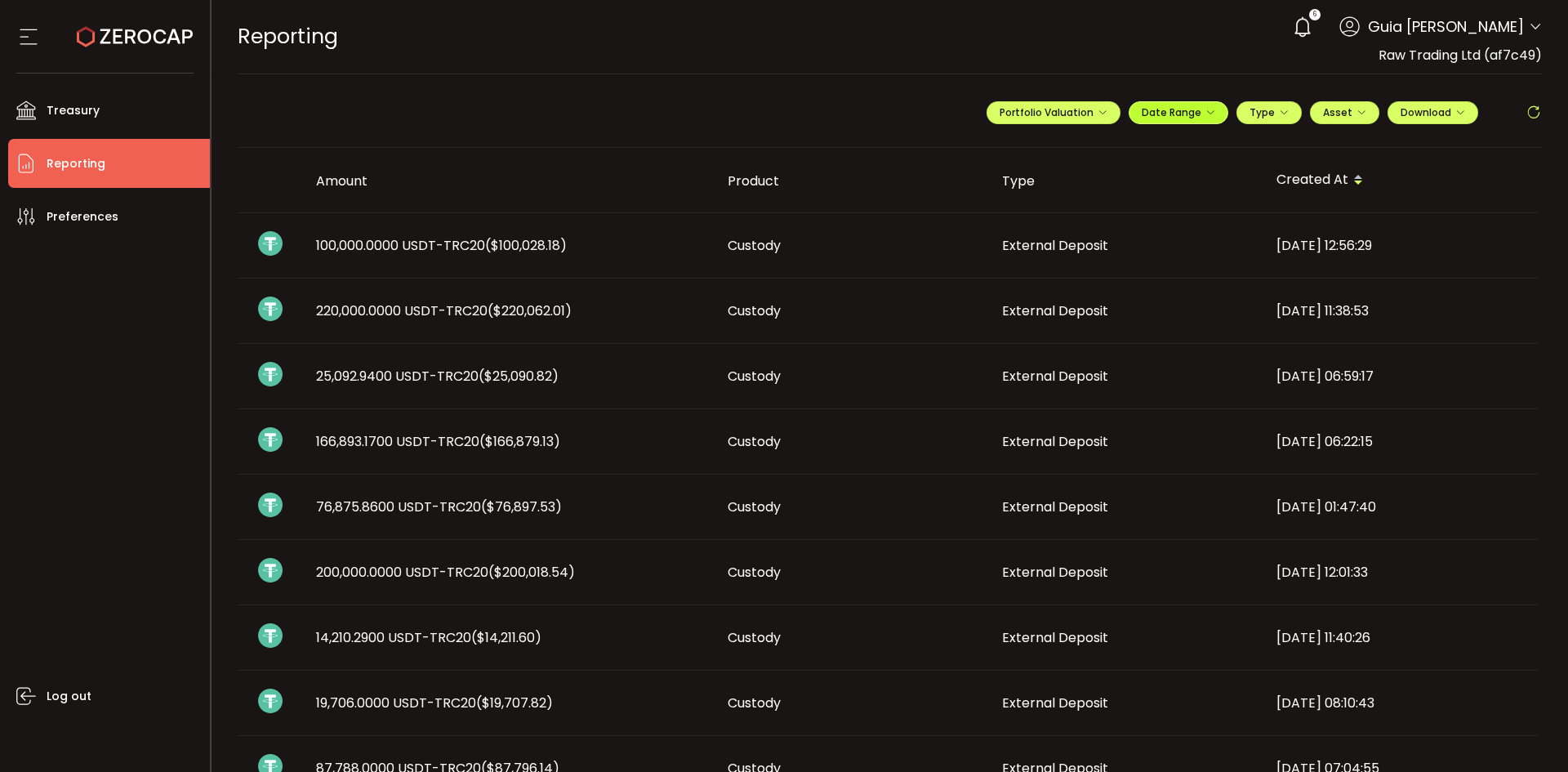
click at [1171, 111] on span "Date Range" at bounding box center [1178, 111] width 73 height 14
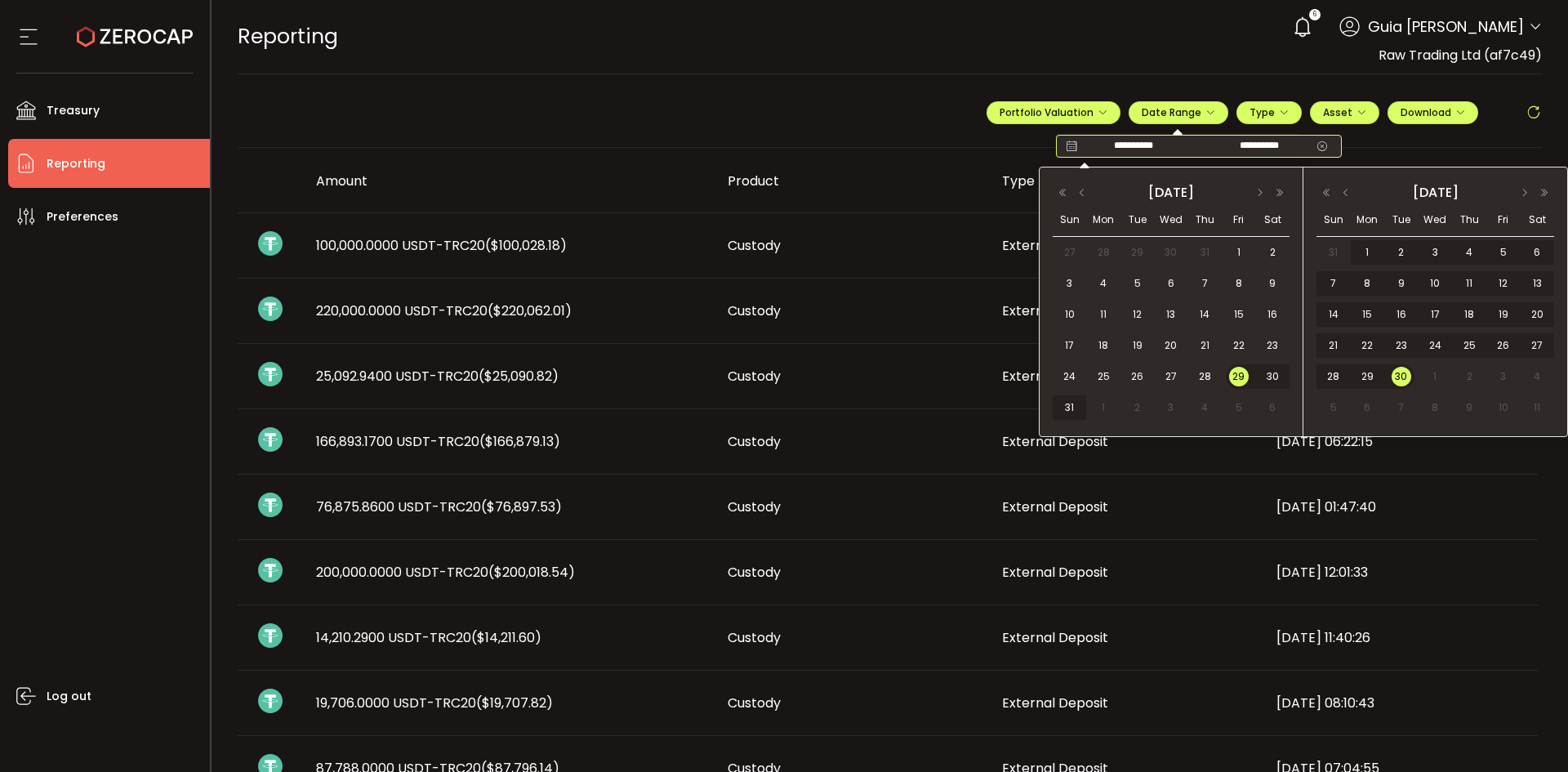
click at [1281, 147] on input "**********" at bounding box center [1259, 147] width 105 height 17
click at [1232, 372] on span "29" at bounding box center [1238, 376] width 20 height 20
click at [1468, 375] on span "2" at bounding box center [1469, 376] width 20 height 20
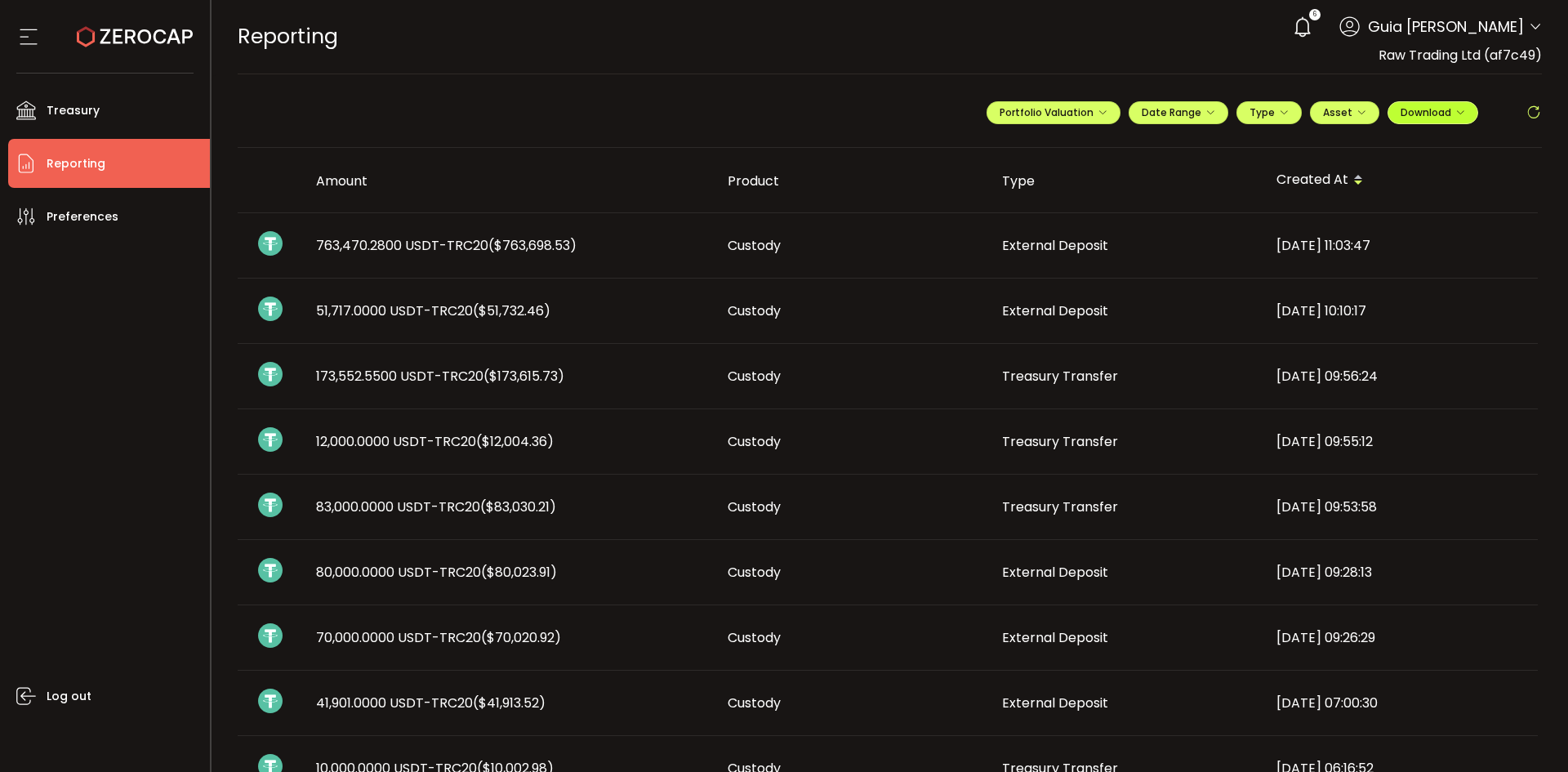
click at [1426, 121] on button "Download" at bounding box center [1432, 112] width 91 height 23
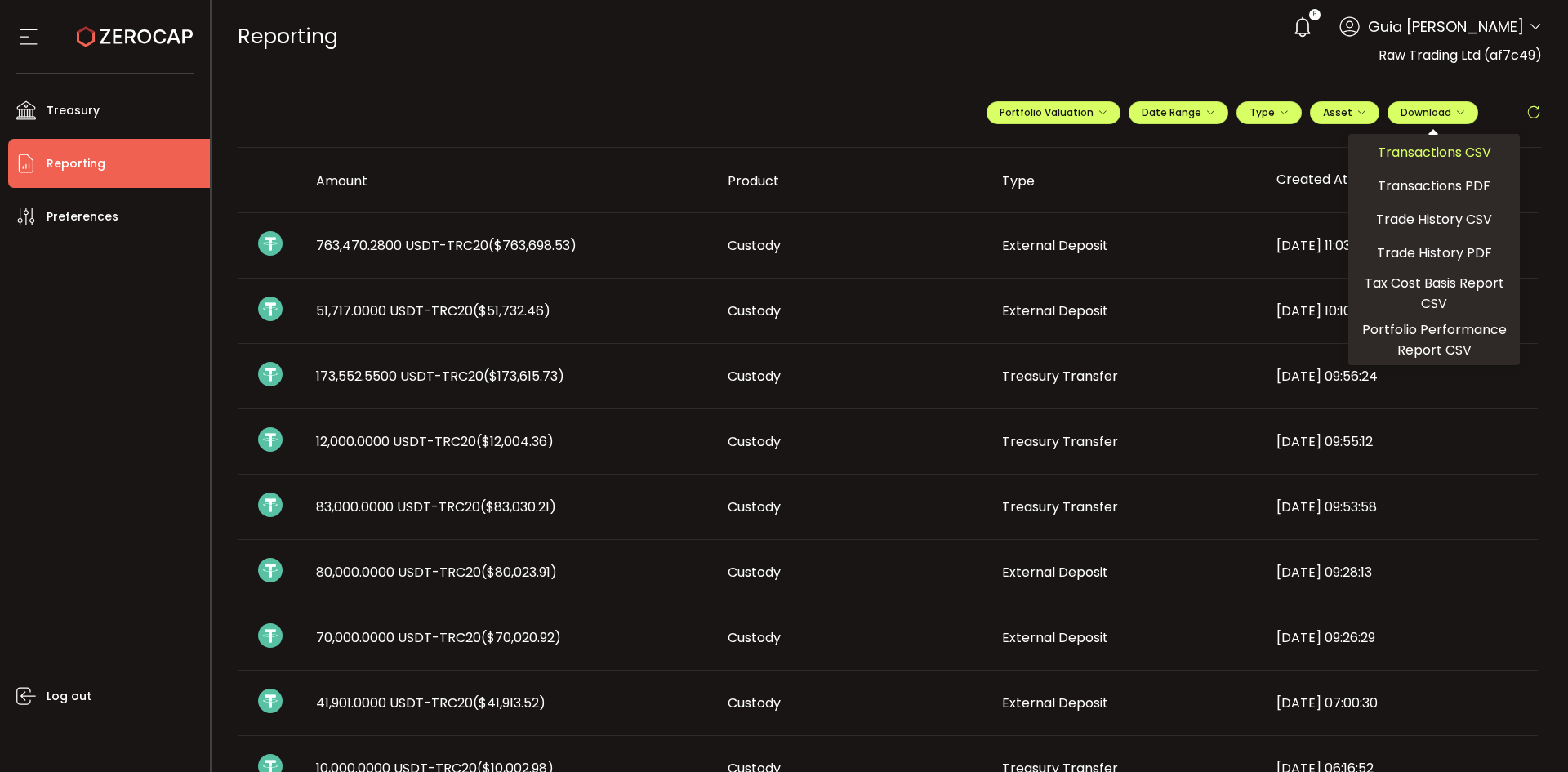
click at [1414, 151] on span "Transactions CSV" at bounding box center [1434, 152] width 113 height 20
